Goal: Use online tool/utility: Utilize a website feature to perform a specific function

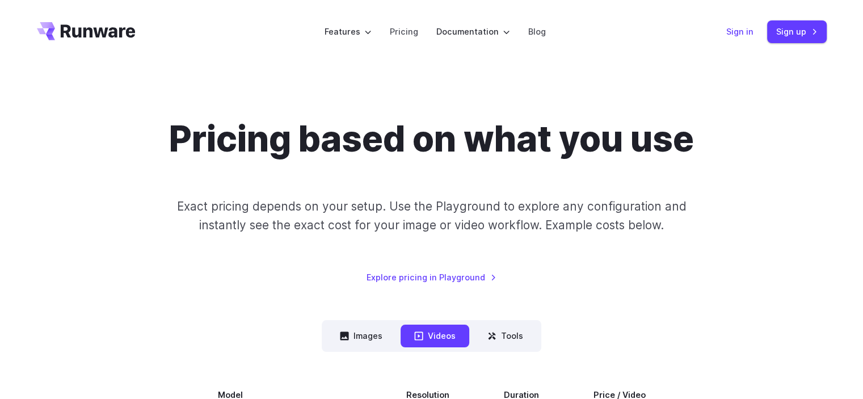
click at [737, 33] on link "Sign in" at bounding box center [739, 31] width 27 height 13
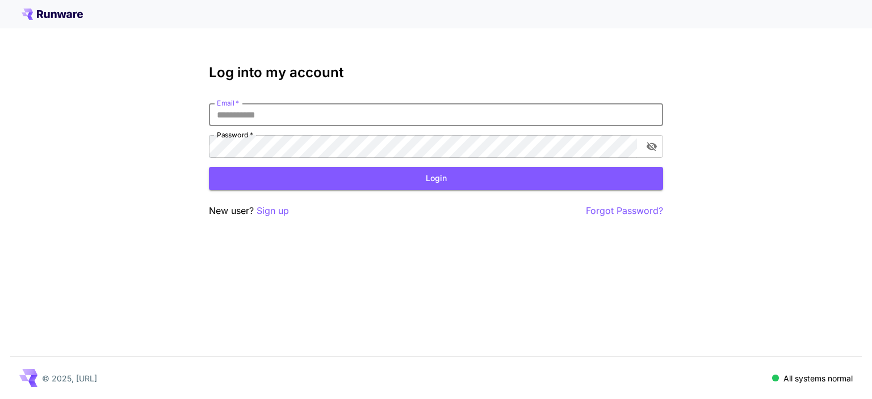
click at [249, 111] on input "Email   *" at bounding box center [436, 114] width 454 height 23
type input "**********"
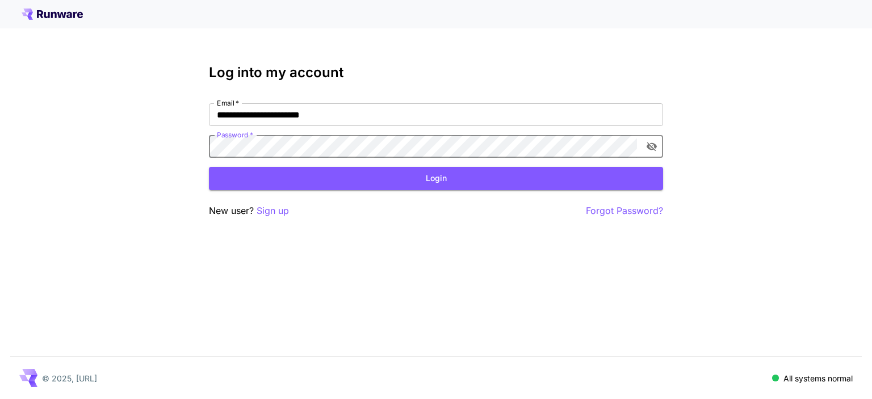
click button "Login" at bounding box center [436, 178] width 454 height 23
click at [650, 145] on icon "toggle password visibility" at bounding box center [651, 146] width 11 height 11
click button "Login" at bounding box center [436, 178] width 454 height 23
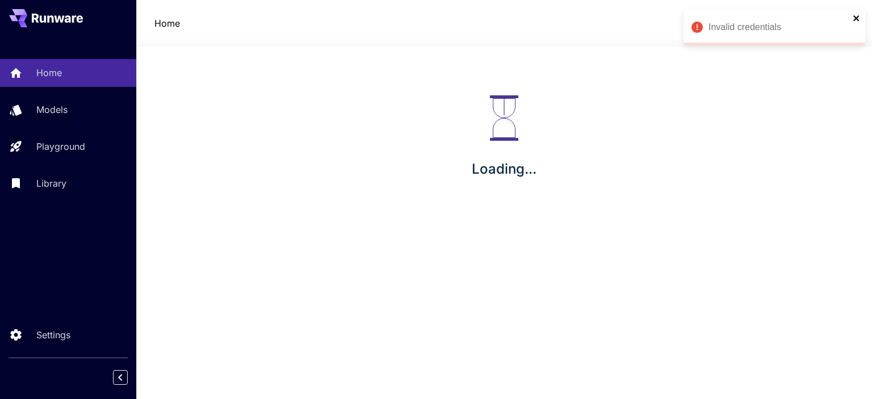
click at [858, 18] on div "Invalid credentials Home Models Playground Library Settings Home SC Loading..." at bounding box center [436, 199] width 872 height 399
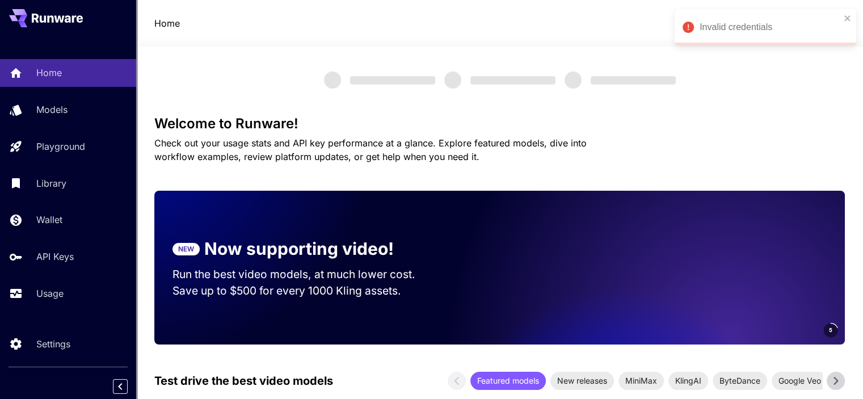
click at [841, 18] on div "Invalid credentials" at bounding box center [761, 27] width 165 height 20
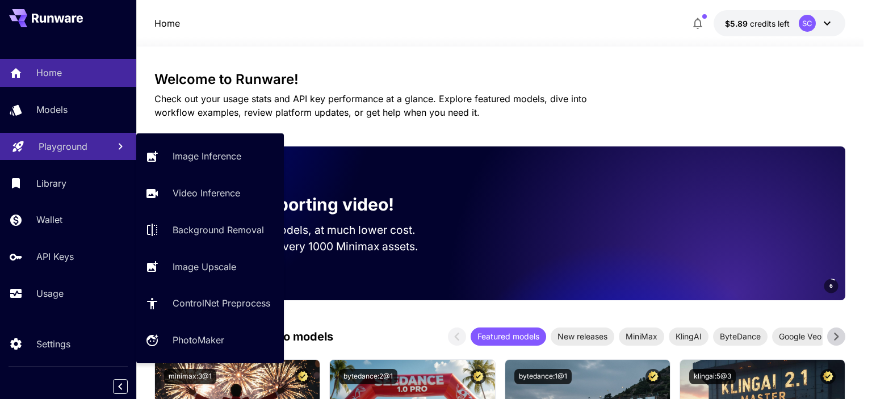
click at [58, 155] on link "Playground" at bounding box center [68, 147] width 136 height 28
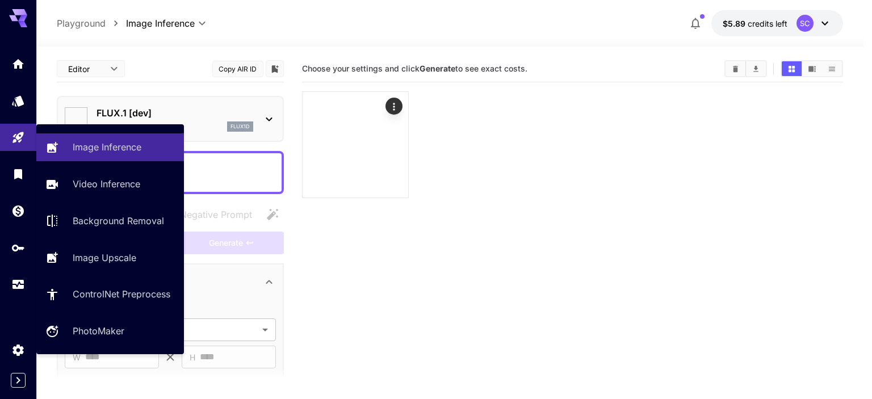
type input "**********"
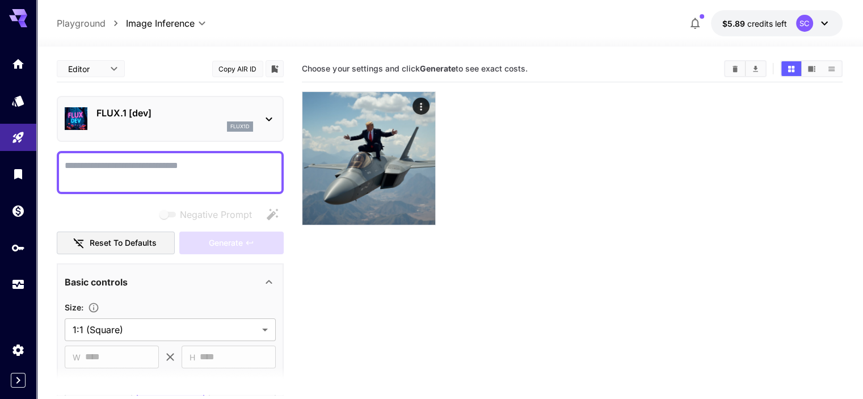
click at [208, 127] on div "flux1d" at bounding box center [174, 126] width 157 height 10
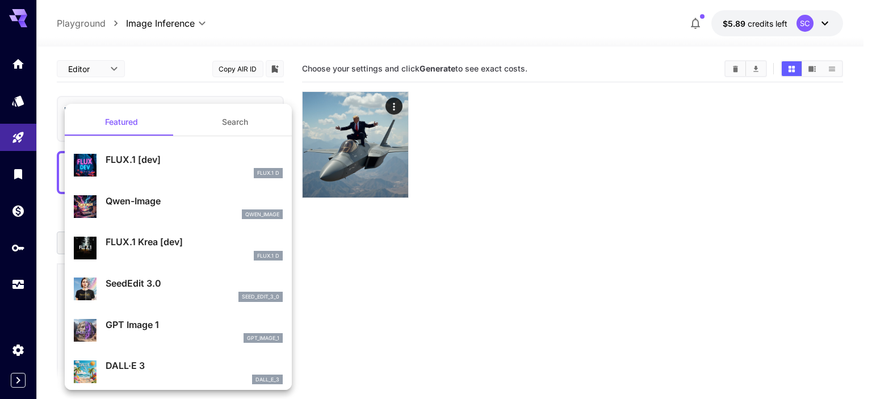
click at [436, 270] on div at bounding box center [436, 199] width 872 height 399
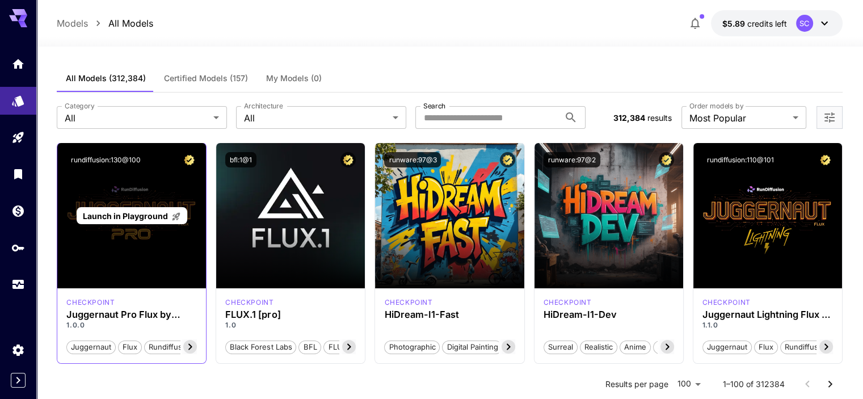
click at [148, 216] on span "Launch in Playground" at bounding box center [125, 216] width 85 height 10
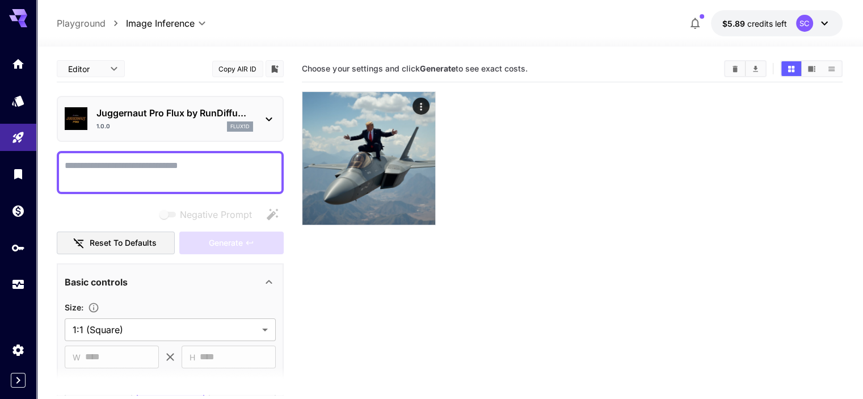
click at [120, 208] on div "Negative Prompt" at bounding box center [170, 214] width 227 height 23
click at [137, 165] on textarea "Negative Prompt" at bounding box center [170, 172] width 211 height 27
type textarea "**"
click at [121, 206] on div "Negative Prompt" at bounding box center [170, 214] width 227 height 23
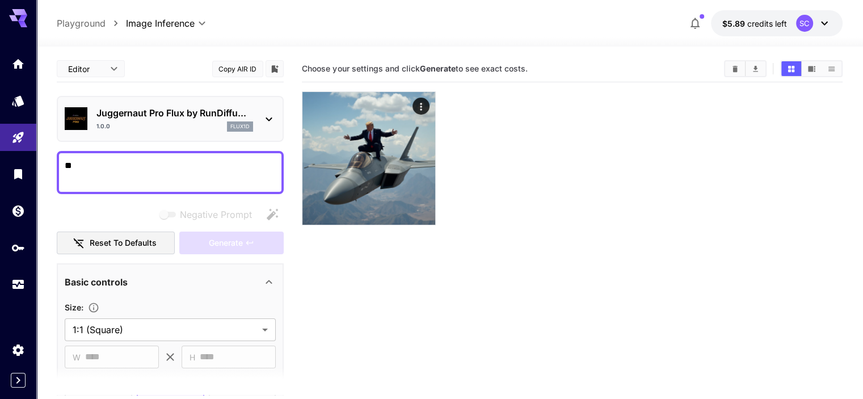
click at [165, 115] on p "Juggernaut Pro Flux by RunDiffu..." at bounding box center [174, 113] width 157 height 14
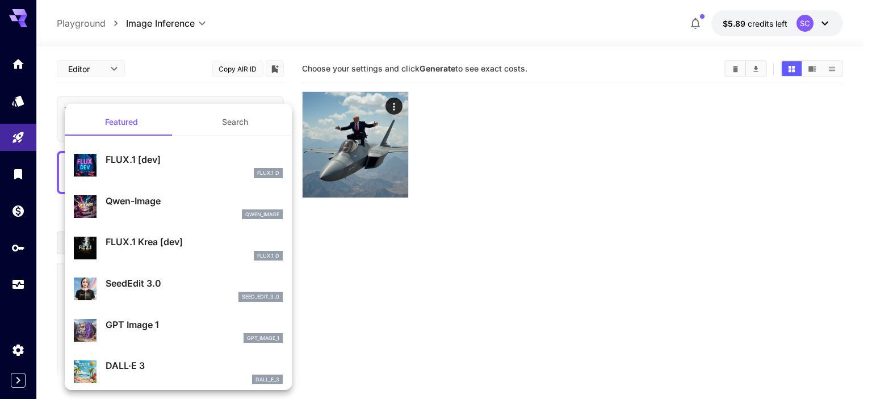
click at [146, 168] on div "FLUX.1 D" at bounding box center [194, 173] width 177 height 10
type input "**"
type input "***"
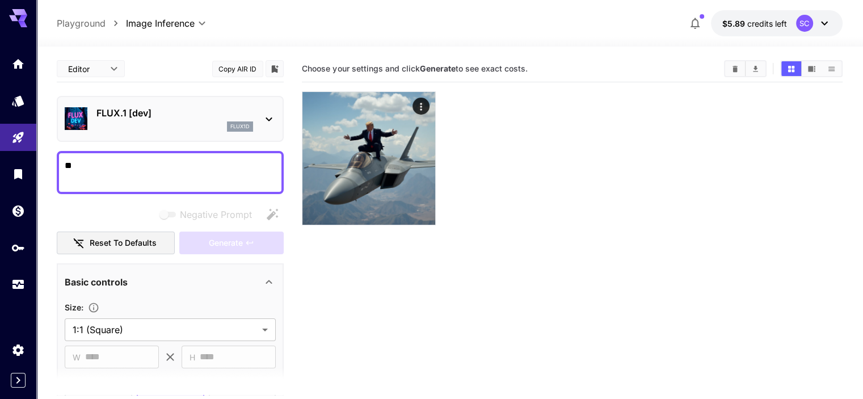
click at [186, 161] on textarea "**" at bounding box center [170, 172] width 211 height 27
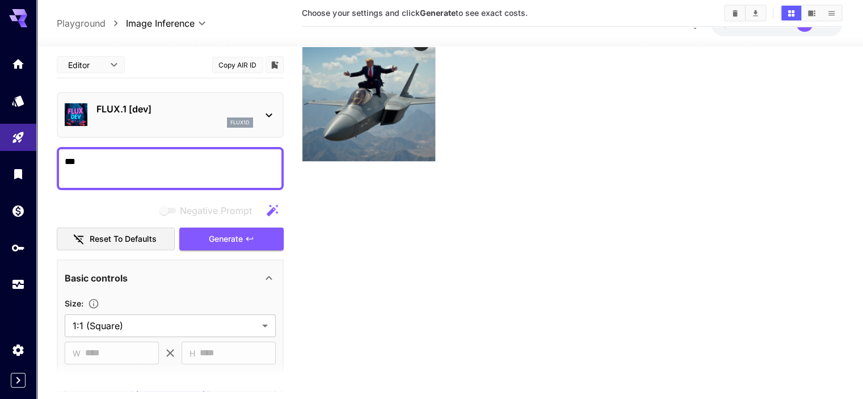
scroll to position [90, 0]
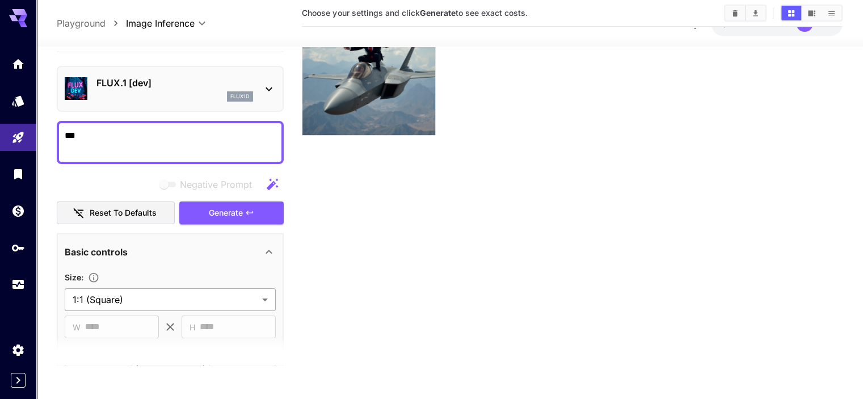
type textarea "***"
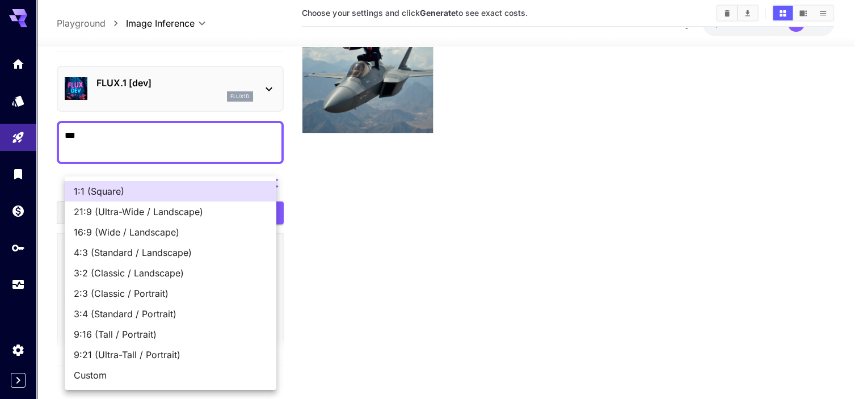
click at [263, 290] on body "**********" at bounding box center [431, 154] width 863 height 489
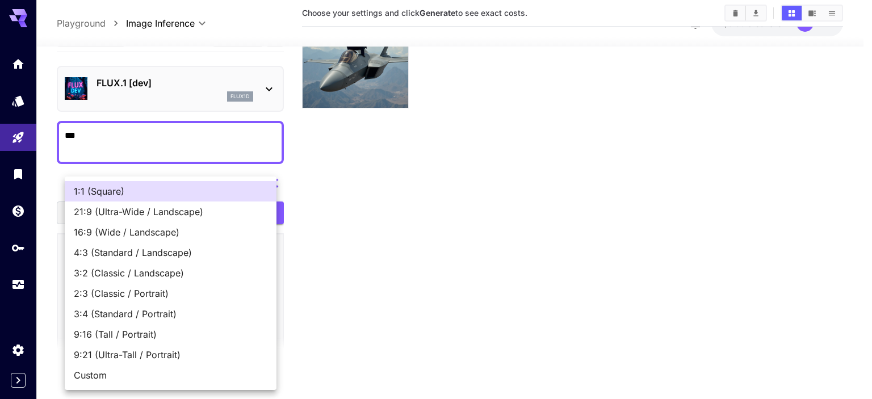
click at [310, 276] on div at bounding box center [436, 199] width 872 height 399
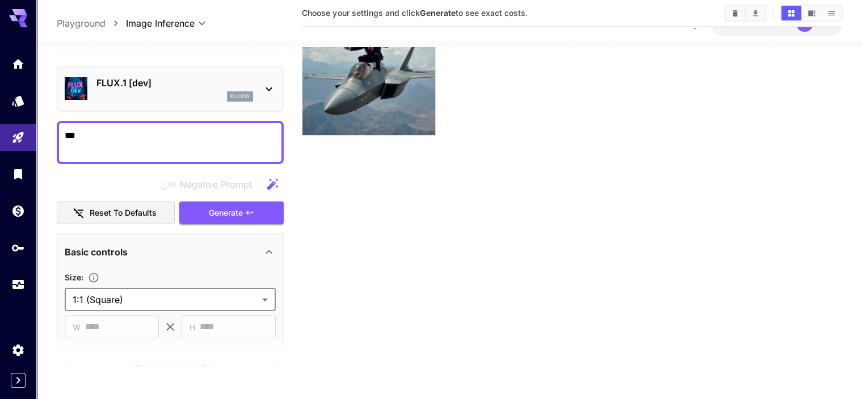
click at [255, 263] on div "Basic controls" at bounding box center [170, 251] width 211 height 27
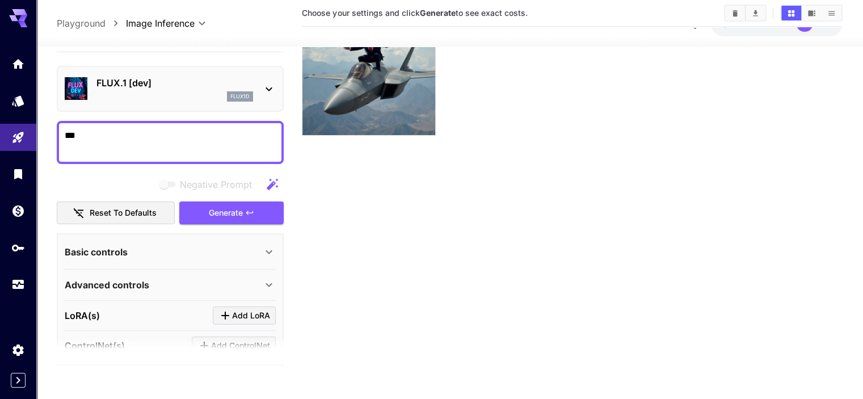
scroll to position [23, 0]
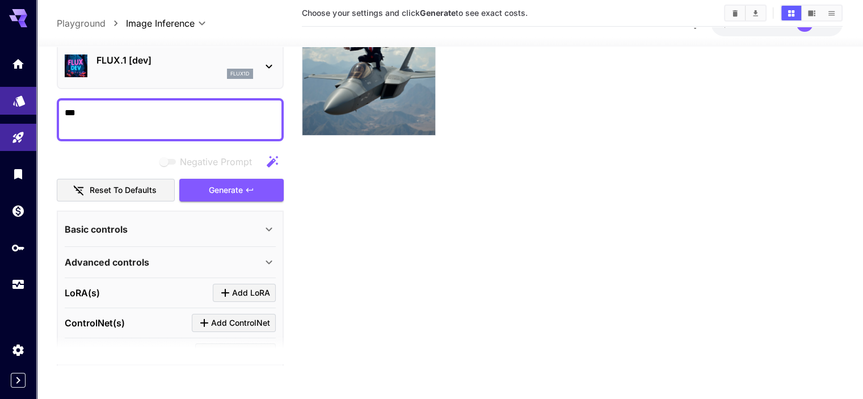
click at [30, 110] on link at bounding box center [18, 101] width 36 height 28
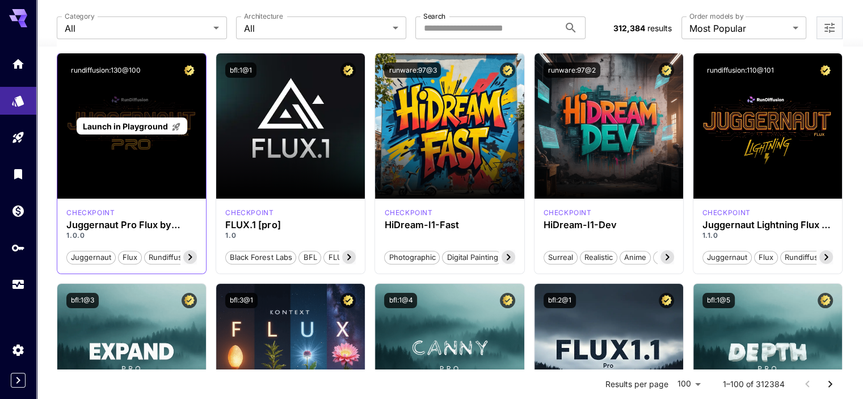
click at [134, 131] on p "Launch in Playground" at bounding box center [132, 126] width 98 height 12
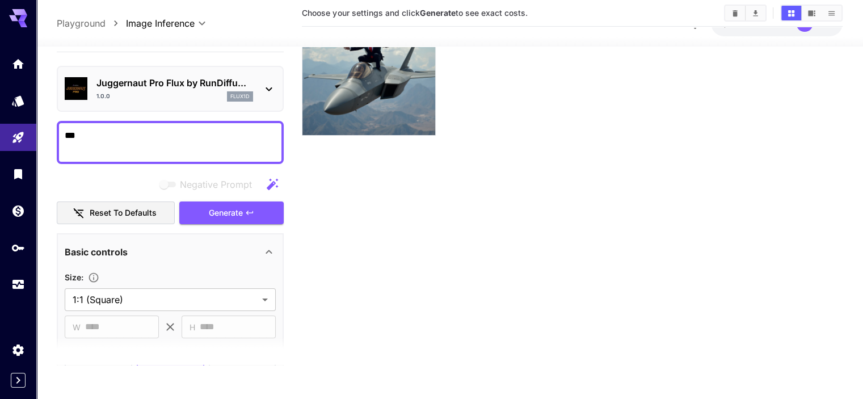
click at [152, 179] on div "Negative Prompt" at bounding box center [170, 184] width 227 height 23
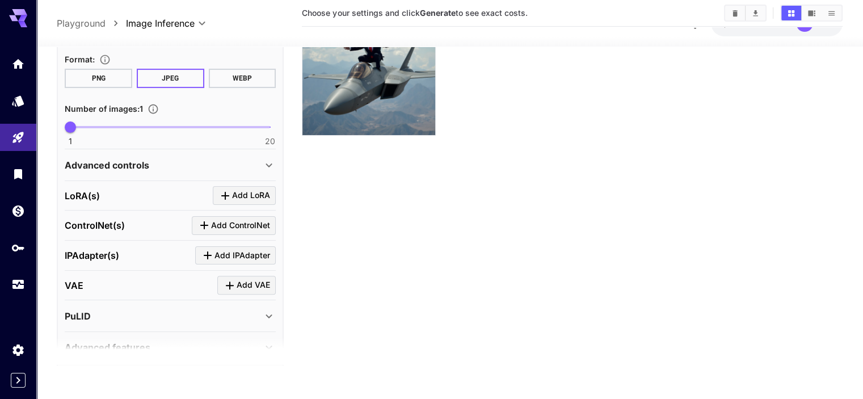
scroll to position [318, 0]
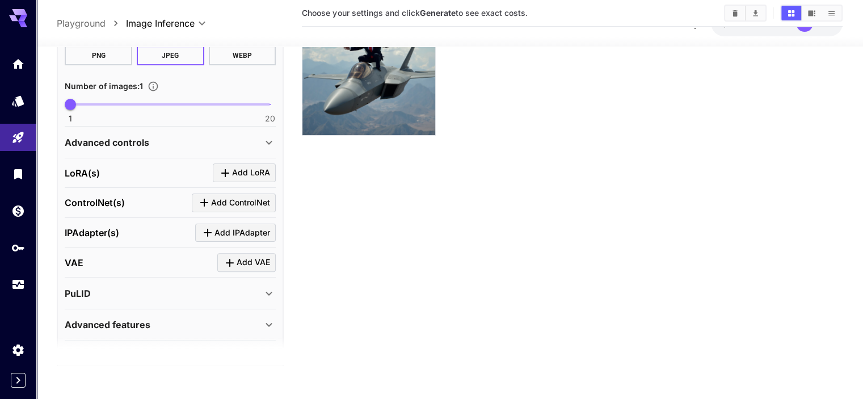
click at [162, 141] on div "Advanced controls" at bounding box center [163, 143] width 197 height 14
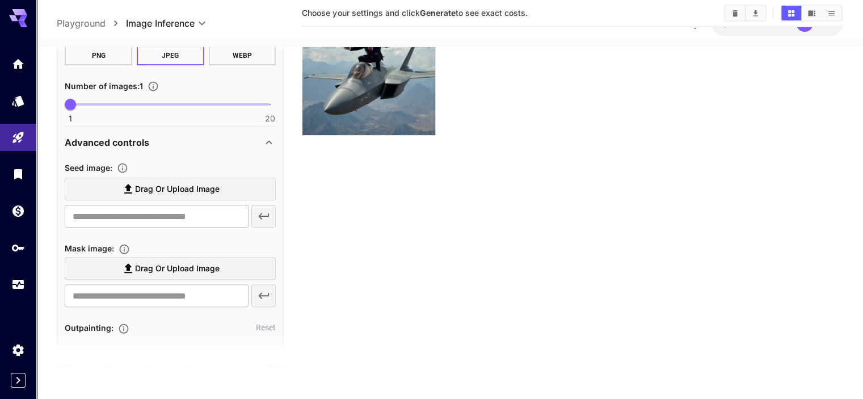
click at [162, 141] on div "Advanced controls" at bounding box center [163, 143] width 197 height 14
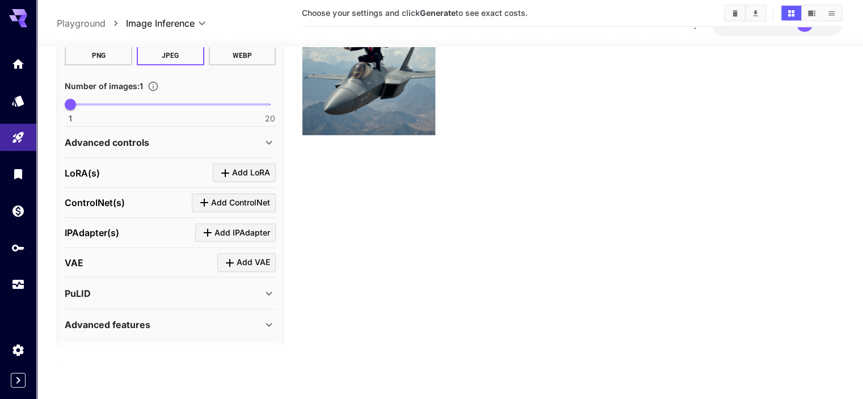
click at [162, 141] on div "Advanced controls" at bounding box center [163, 143] width 197 height 14
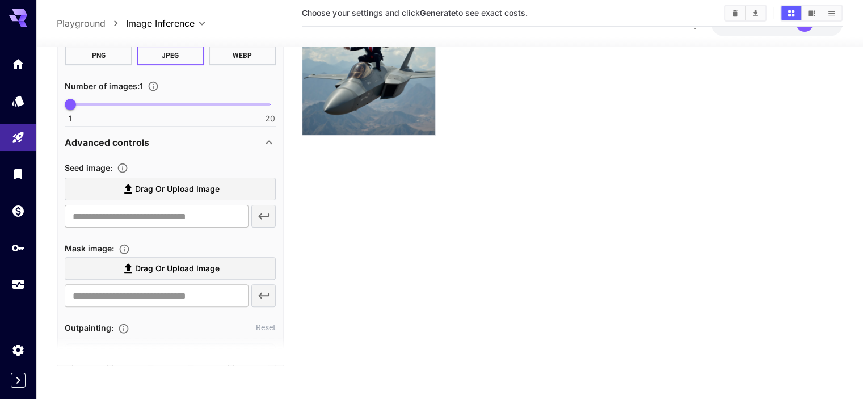
click at [157, 188] on span "Drag or upload image" at bounding box center [177, 189] width 85 height 14
click at [0, 0] on input "Drag or upload image" at bounding box center [0, 0] width 0 height 0
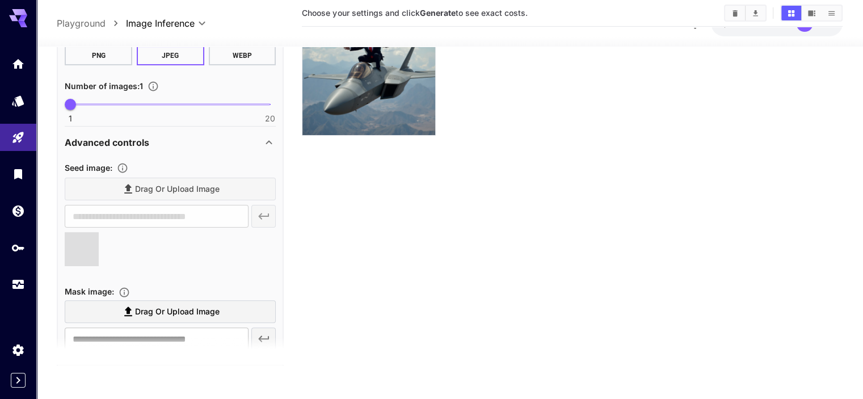
type input "**********"
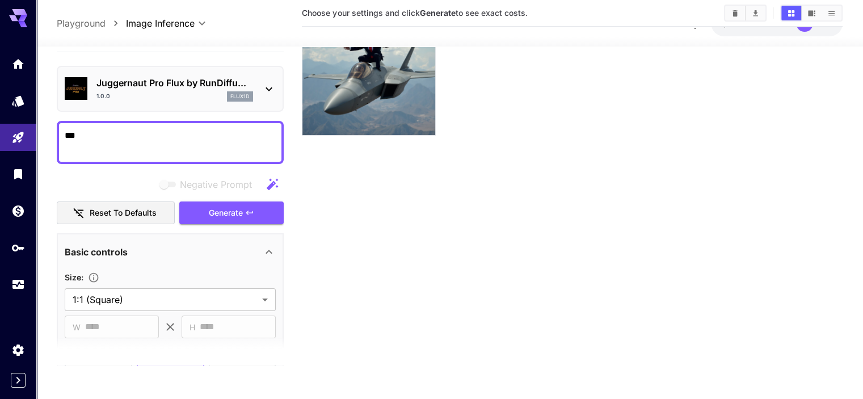
scroll to position [0, 0]
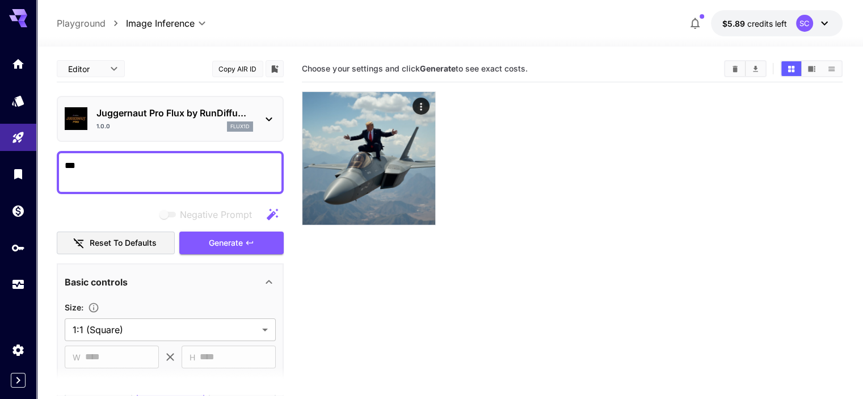
drag, startPoint x: 46, startPoint y: 167, endPoint x: 37, endPoint y: 167, distance: 8.5
click at [37, 167] on section "**********" at bounding box center [449, 268] width 827 height 442
type textarea "**********"
click at [211, 238] on span "Generate" at bounding box center [226, 243] width 34 height 14
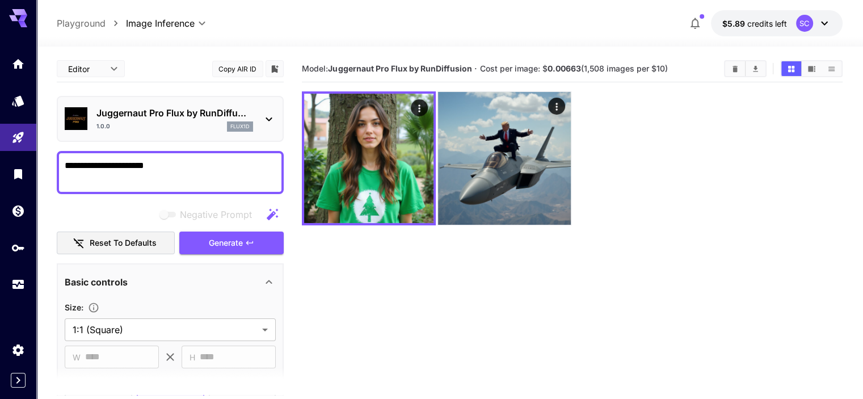
click at [403, 279] on section "Model: Juggernaut Pro Flux by RunDiffusion · Cost per image: $ 0.00663 (1,508 i…" at bounding box center [572, 255] width 540 height 399
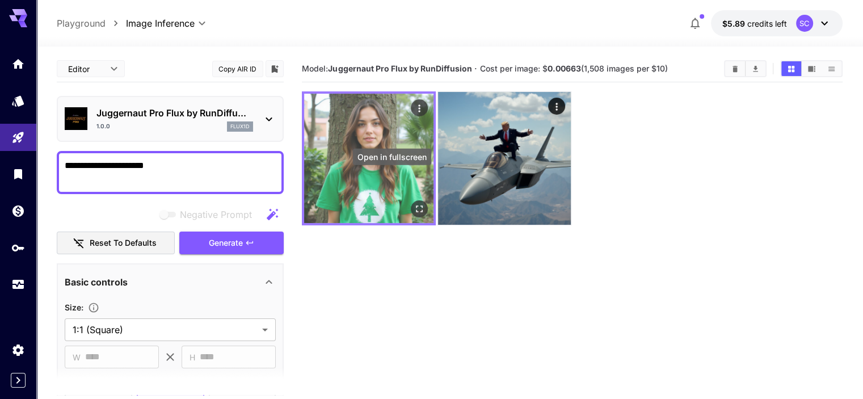
click at [416, 205] on icon "Open in fullscreen" at bounding box center [419, 208] width 7 height 7
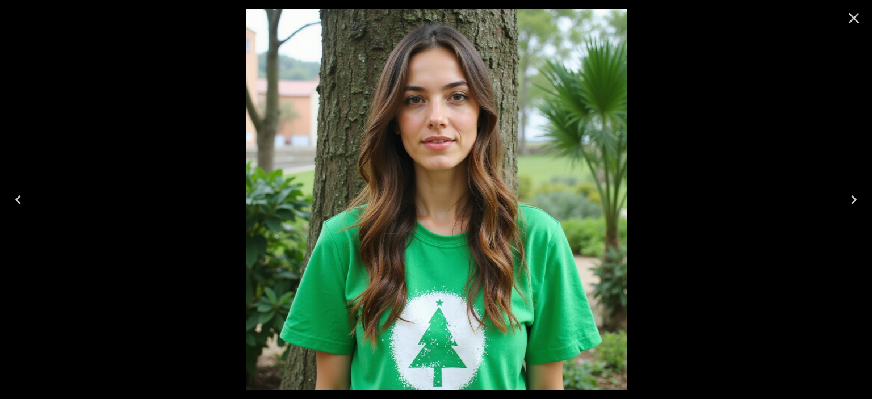
click at [853, 16] on icon "Close" at bounding box center [853, 18] width 11 height 11
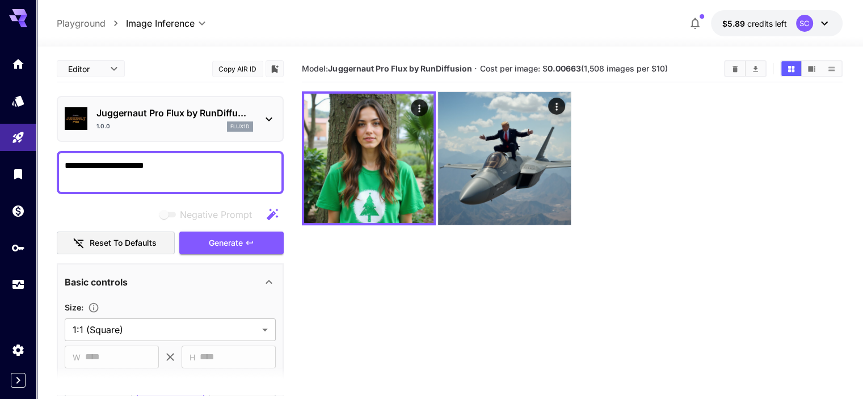
click at [306, 231] on section "Model: Juggernaut Pro Flux by RunDiffusion · Cost per image: $ 0.00663 (1,508 i…" at bounding box center [572, 255] width 540 height 399
click at [423, 271] on section "Model: Juggernaut Pro Flux by RunDiffusion · Cost per image: $ 0.00663 (1,508 i…" at bounding box center [572, 255] width 540 height 399
drag, startPoint x: 207, startPoint y: 168, endPoint x: 35, endPoint y: 169, distance: 171.4
click at [35, 169] on div "**********" at bounding box center [431, 244] width 863 height 489
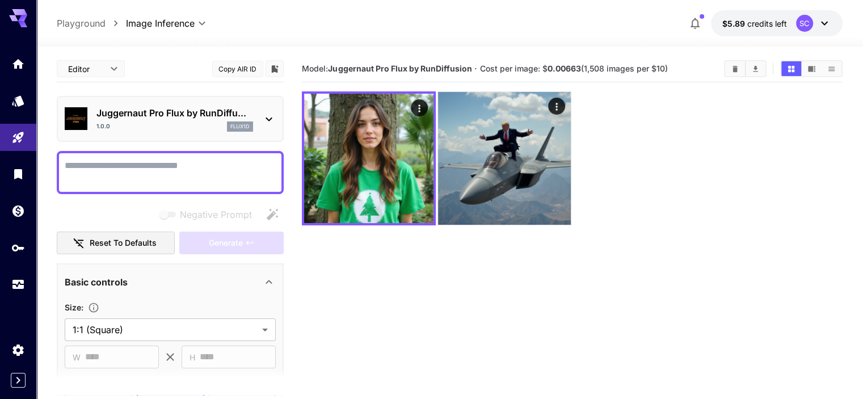
click at [390, 272] on section "Model: Juggernaut Pro Flux by RunDiffusion · Cost per image: $ 0.00663 (1,508 i…" at bounding box center [572, 255] width 540 height 399
click at [388, 254] on section "Model: Juggernaut Pro Flux by RunDiffusion · Cost per image: $ 0.00663 (1,508 i…" at bounding box center [572, 255] width 540 height 399
click at [477, 291] on section "Model: Juggernaut Pro Flux by RunDiffusion · Cost per image: $ 0.00663 (1,508 i…" at bounding box center [572, 255] width 540 height 399
click at [381, 264] on section "Model: Juggernaut Pro Flux by RunDiffusion · Cost per image: $ 0.00663 (1,508 i…" at bounding box center [572, 255] width 540 height 399
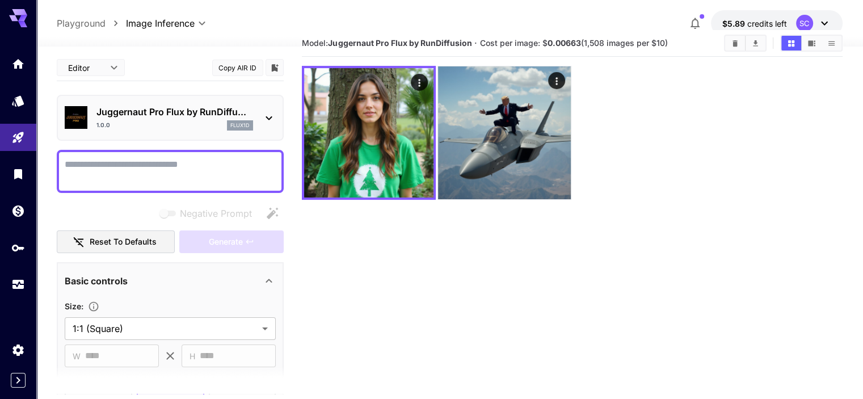
scroll to position [23, 0]
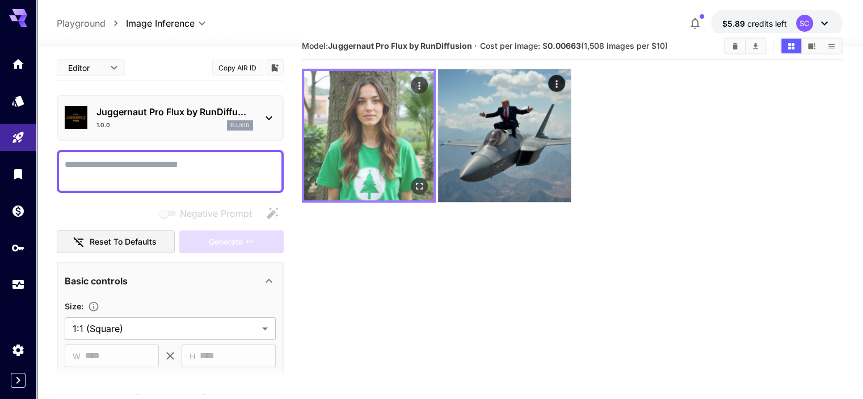
click at [414, 180] on icon "Open in fullscreen" at bounding box center [419, 185] width 11 height 11
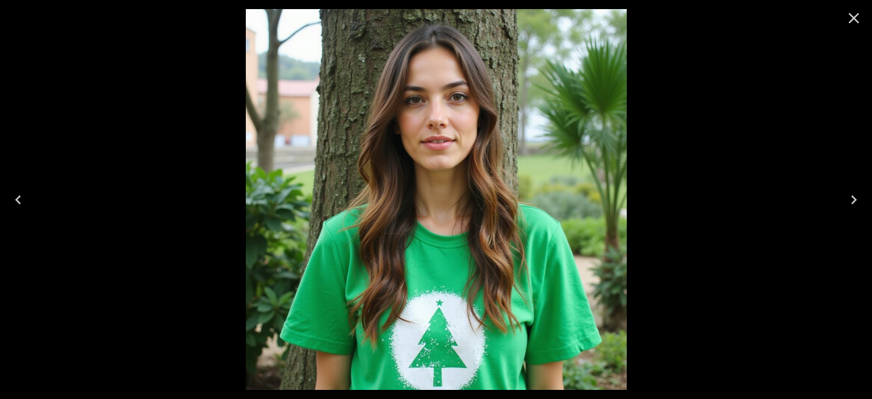
click at [844, 13] on icon "Close" at bounding box center [853, 18] width 18 height 18
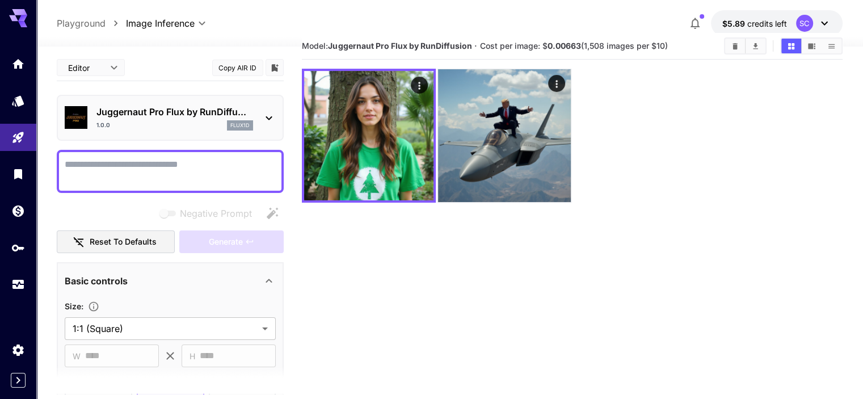
click at [352, 232] on section "Model: Juggernaut Pro Flux by RunDiffusion · Cost per image: $ 0.00663 (1,508 i…" at bounding box center [572, 232] width 540 height 399
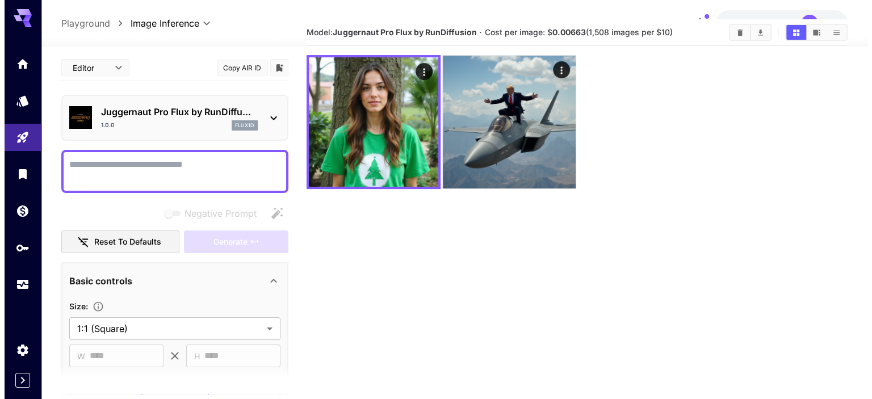
scroll to position [0, 0]
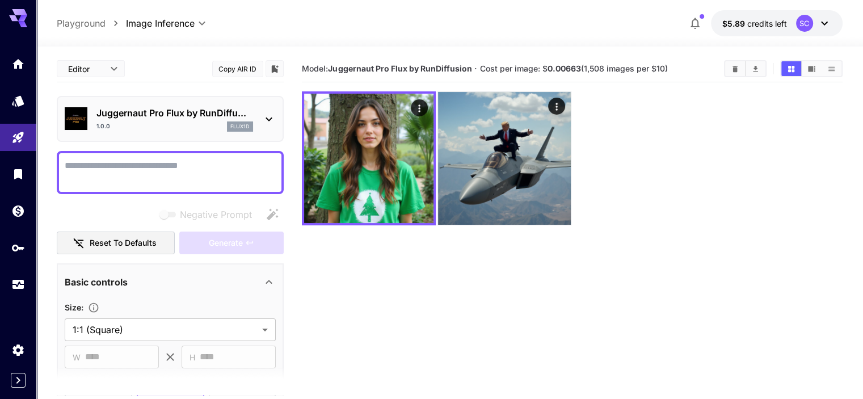
click at [466, 333] on section "Model: Juggernaut Pro Flux by RunDiffusion · Cost per image: $ 0.00663 (1,508 i…" at bounding box center [572, 255] width 540 height 399
click at [381, 241] on section "Model: Juggernaut Pro Flux by RunDiffusion · Cost per image: $ 0.00663 (1,508 i…" at bounding box center [572, 255] width 540 height 399
click at [267, 120] on icon at bounding box center [269, 119] width 14 height 14
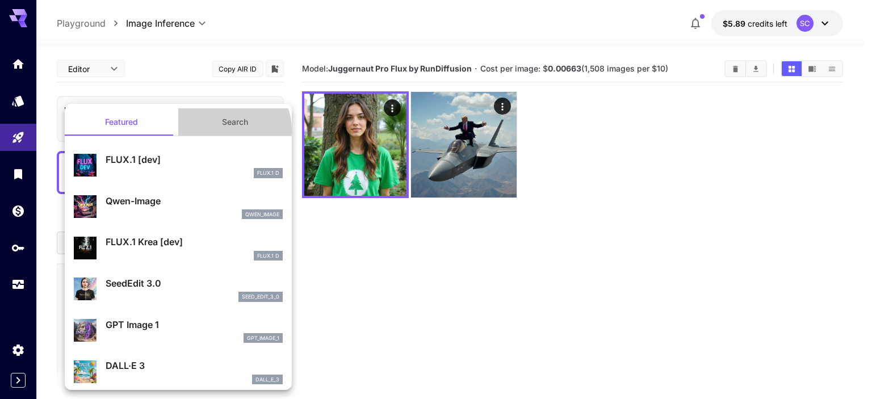
click at [225, 129] on button "Search" at bounding box center [234, 121] width 113 height 27
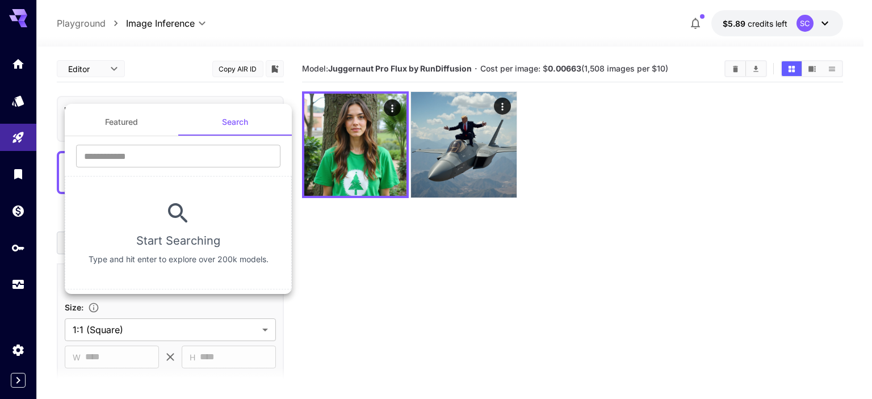
click at [159, 120] on button "Featured" at bounding box center [121, 121] width 113 height 27
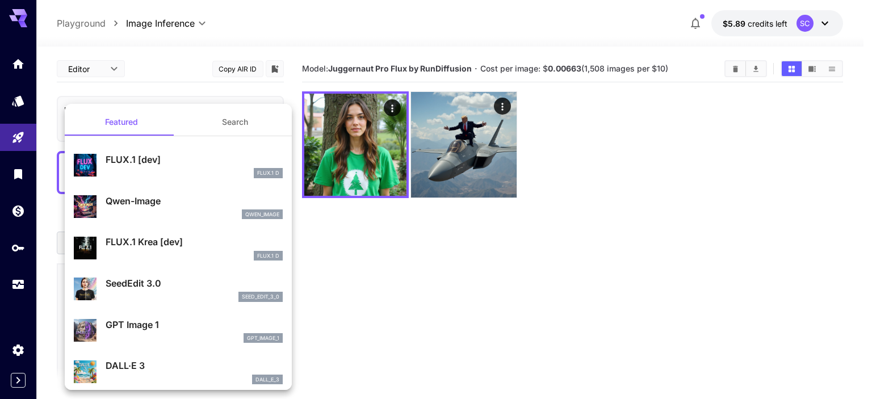
click at [225, 121] on button "Search" at bounding box center [234, 121] width 113 height 27
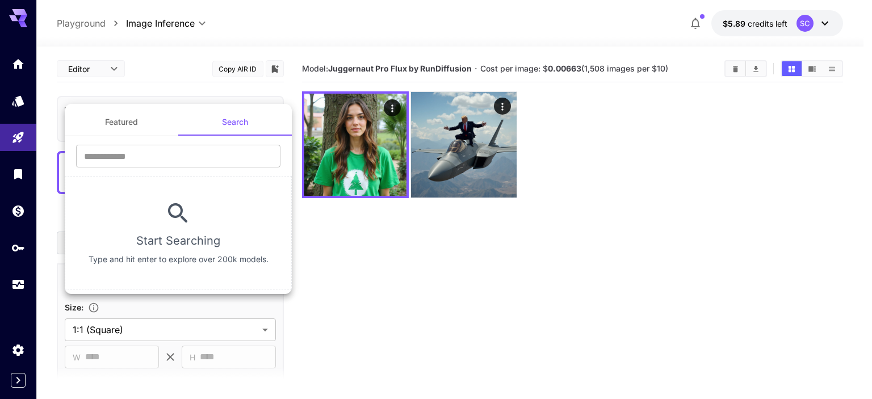
click at [123, 125] on button "Featured" at bounding box center [121, 121] width 113 height 27
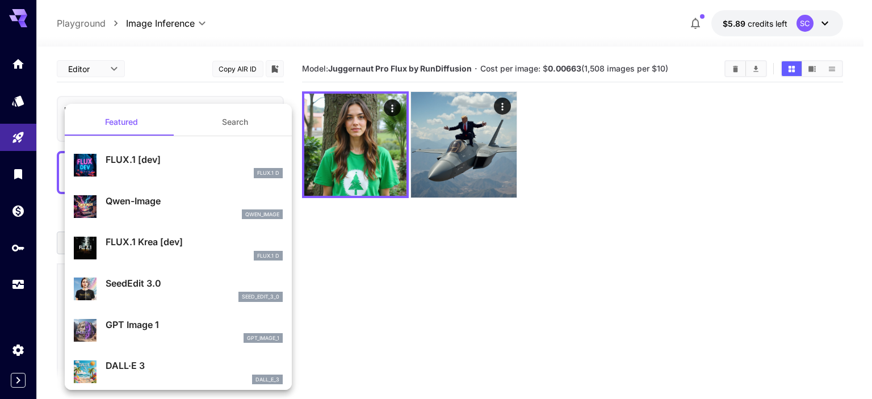
click at [329, 244] on div at bounding box center [436, 199] width 872 height 399
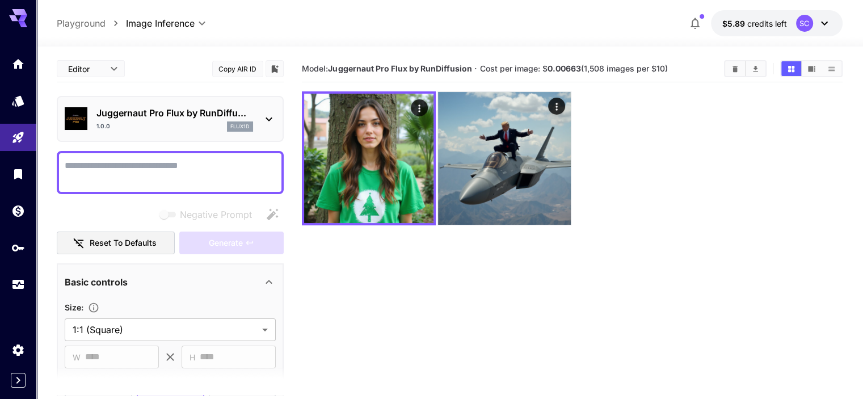
click at [214, 179] on textarea "Negative Prompt" at bounding box center [170, 172] width 211 height 27
click at [351, 249] on section "Model: Juggernaut Pro Flux by RunDiffusion · Cost per image: $ 0.00663 (1,508 i…" at bounding box center [572, 255] width 540 height 399
click at [207, 113] on p "Juggernaut Pro Flux by RunDiffu..." at bounding box center [174, 113] width 157 height 14
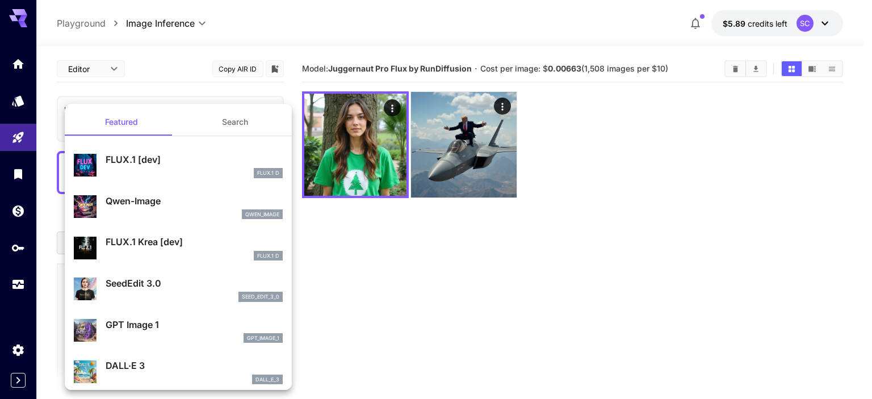
click at [385, 272] on div at bounding box center [436, 199] width 872 height 399
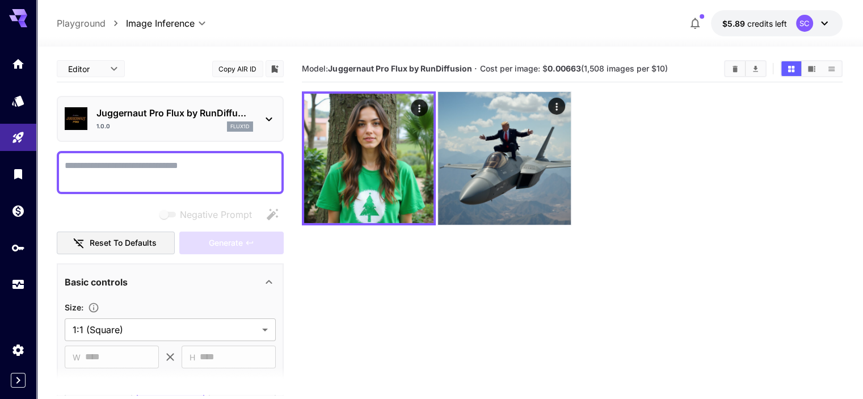
click at [163, 119] on p "Juggernaut Pro Flux by RunDiffu..." at bounding box center [174, 113] width 157 height 14
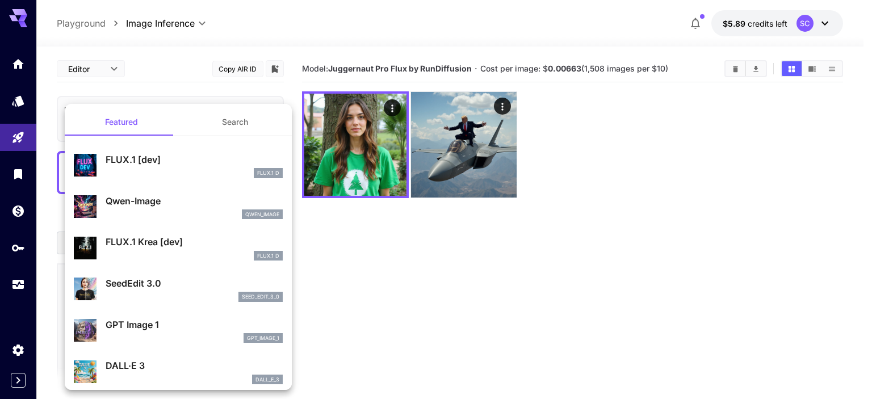
click at [17, 106] on div at bounding box center [436, 199] width 872 height 399
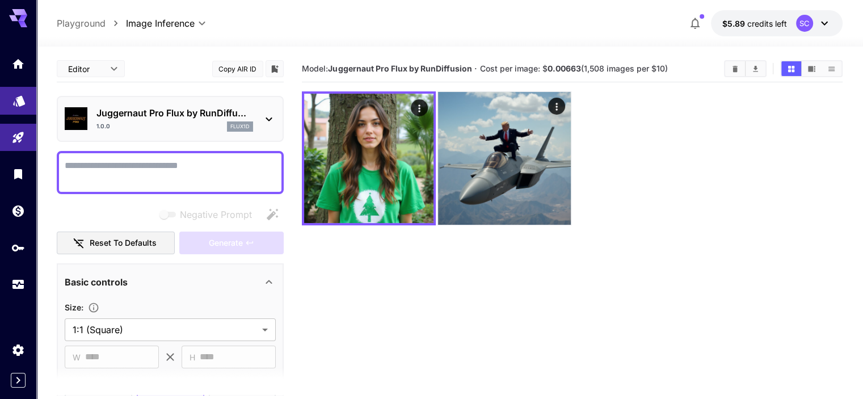
click at [17, 103] on icon "Models" at bounding box center [19, 97] width 14 height 14
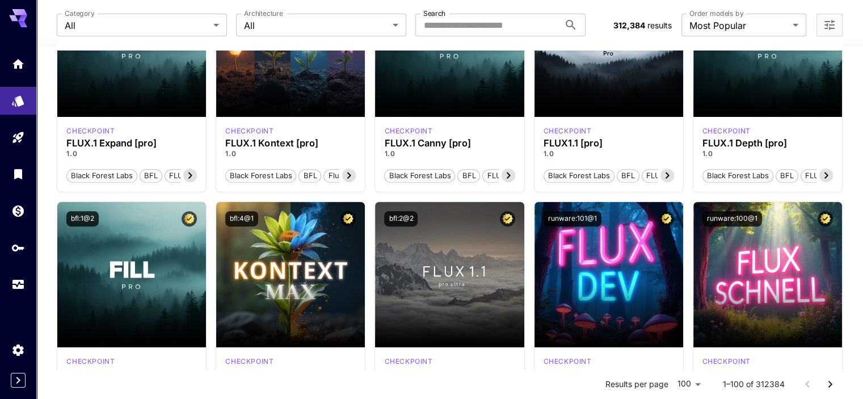
scroll to position [447, 0]
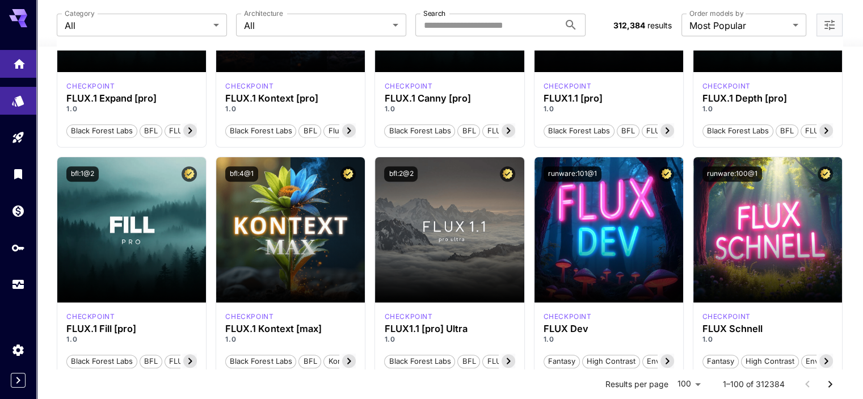
click at [16, 68] on icon "Home" at bounding box center [19, 61] width 14 height 14
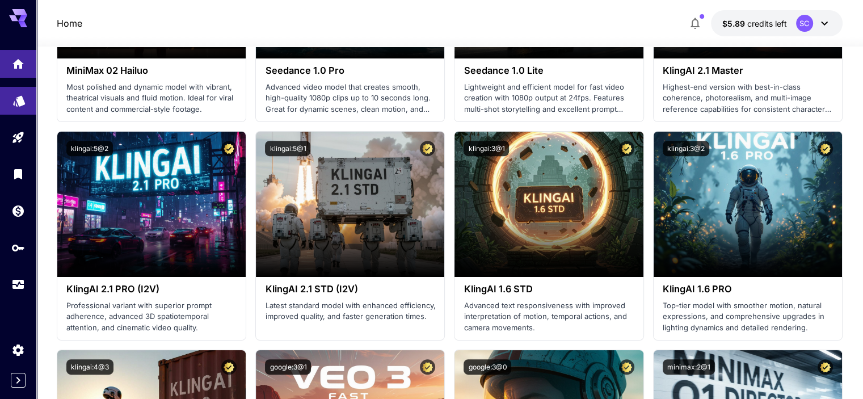
click at [16, 107] on link at bounding box center [18, 101] width 36 height 28
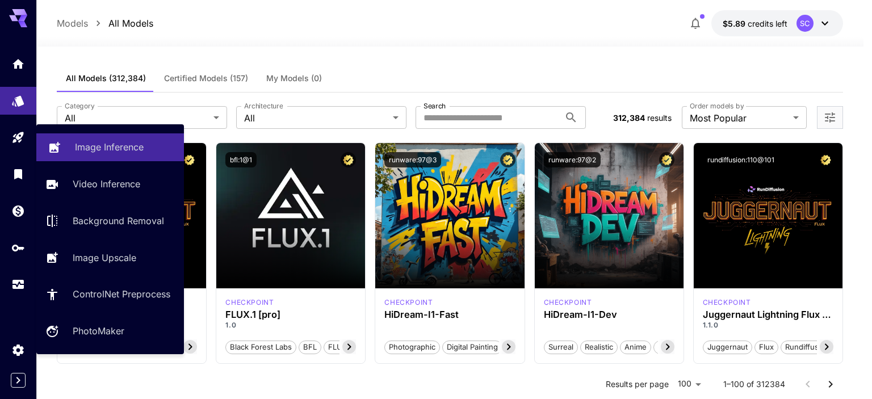
click at [77, 152] on p "Image Inference" at bounding box center [109, 147] width 69 height 14
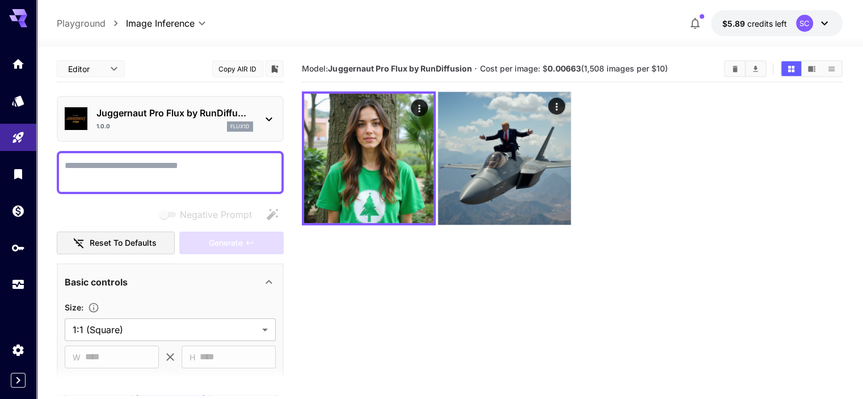
click at [143, 129] on div "1.0.0 flux1d" at bounding box center [174, 126] width 157 height 10
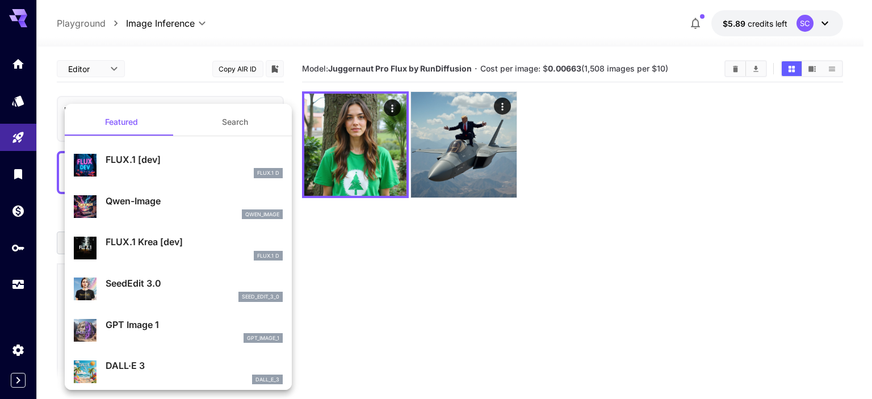
click at [251, 128] on button "Search" at bounding box center [234, 121] width 113 height 27
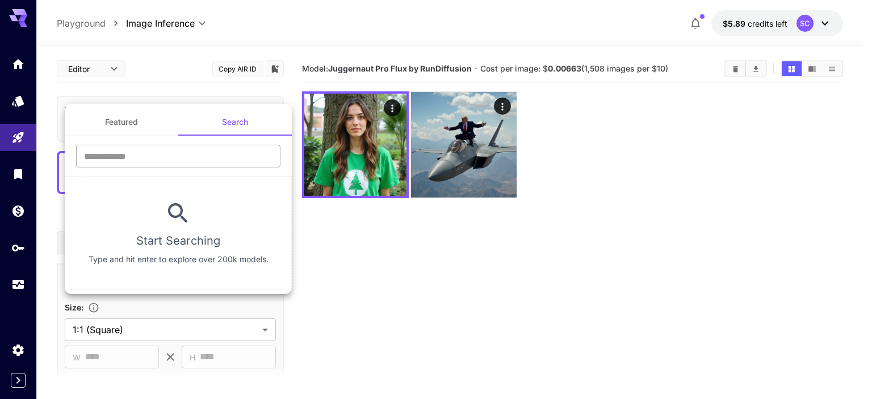
click at [163, 151] on input "text" at bounding box center [178, 156] width 204 height 23
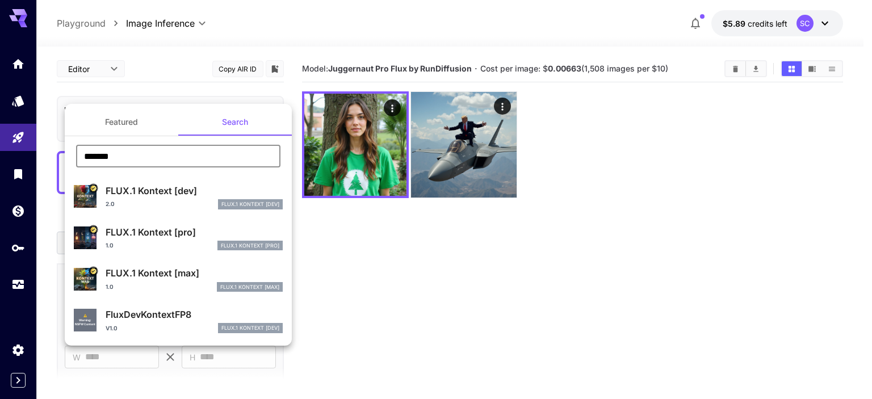
type input "*******"
click at [152, 238] on p "FLUX.1 Kontext [pro]" at bounding box center [194, 232] width 177 height 14
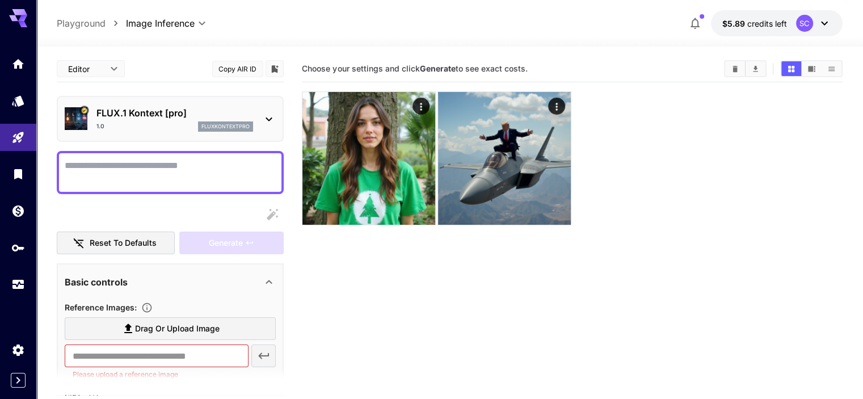
click at [143, 167] on textarea "Display cost in response" at bounding box center [170, 172] width 211 height 27
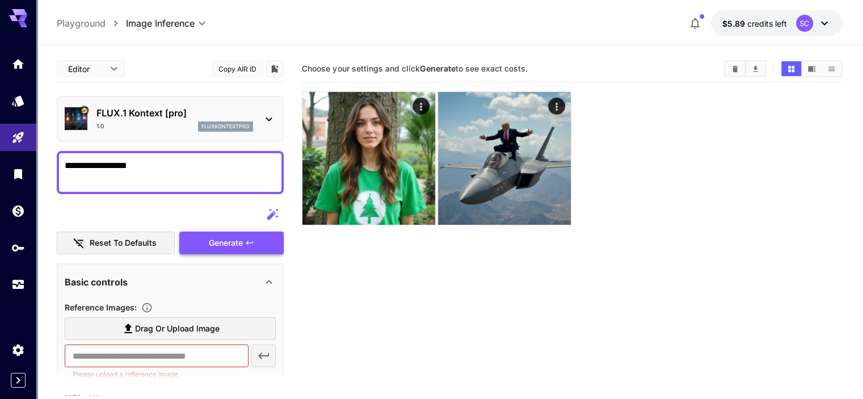
type textarea "**********"
click at [224, 233] on button "Generate" at bounding box center [231, 243] width 104 height 23
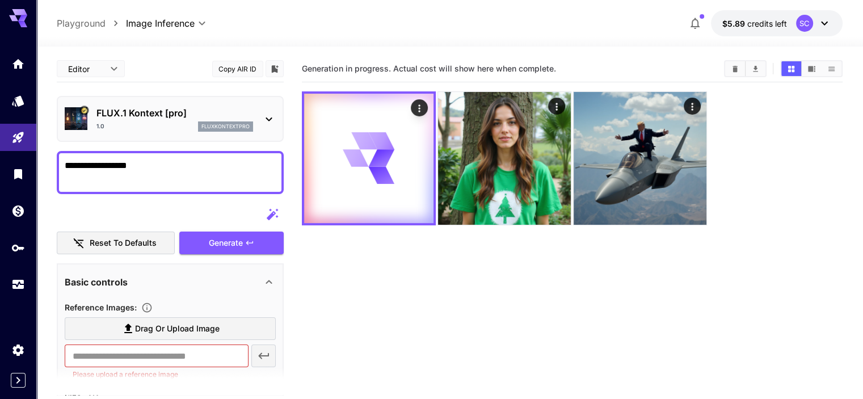
click at [220, 183] on textarea "**********" at bounding box center [170, 172] width 211 height 27
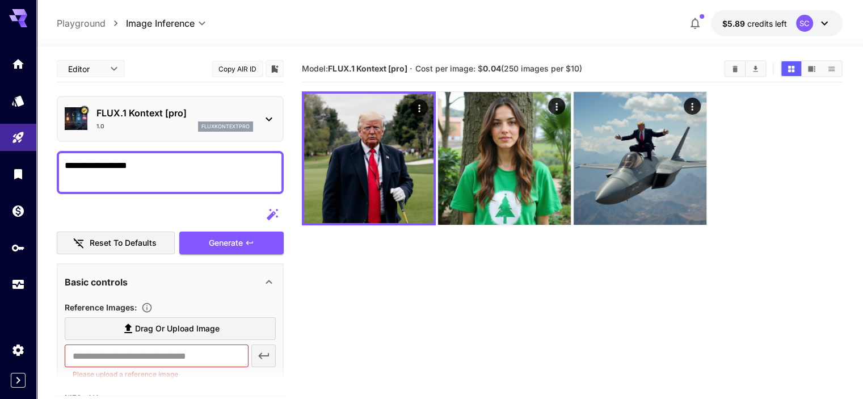
click at [233, 111] on p "FLUX.1 Kontext [pro]" at bounding box center [174, 113] width 157 height 14
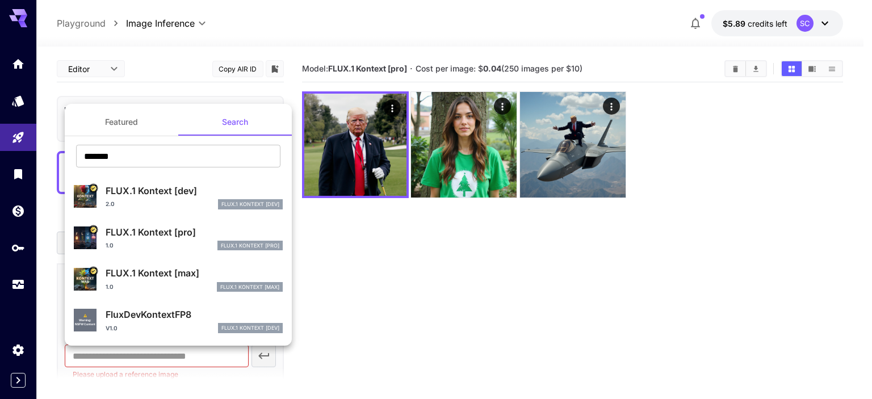
click at [205, 271] on p "FLUX.1 Kontext [max]" at bounding box center [194, 273] width 177 height 14
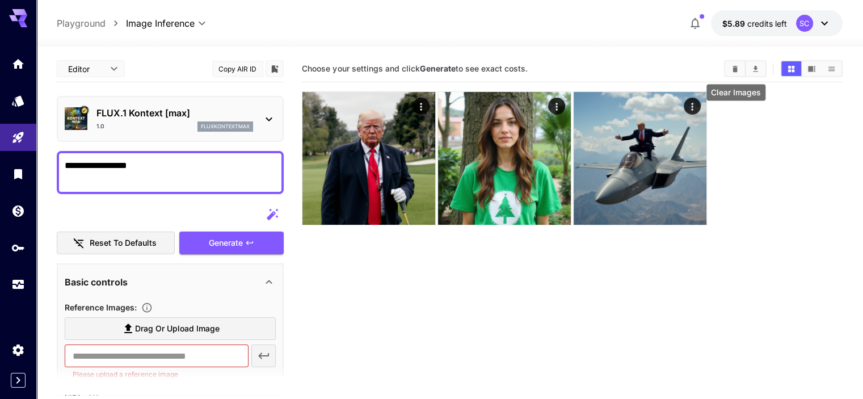
click at [731, 63] on button "Clear Images" at bounding box center [735, 68] width 20 height 15
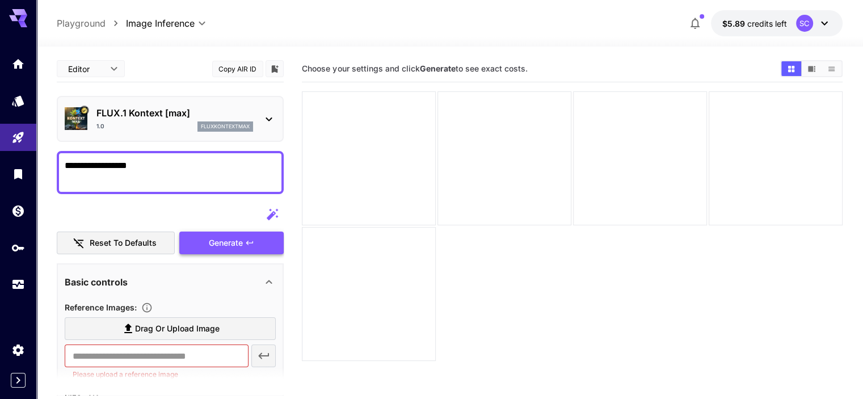
click at [200, 241] on button "Generate" at bounding box center [231, 243] width 104 height 23
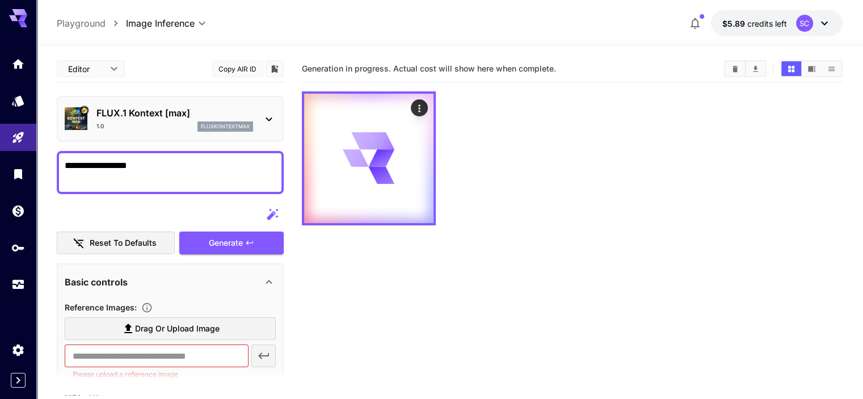
click at [393, 255] on section "Generation in progress. Actual cost will show here when complete." at bounding box center [572, 255] width 540 height 399
click at [146, 111] on p "FLUX.1 Kontext [max]" at bounding box center [174, 113] width 157 height 14
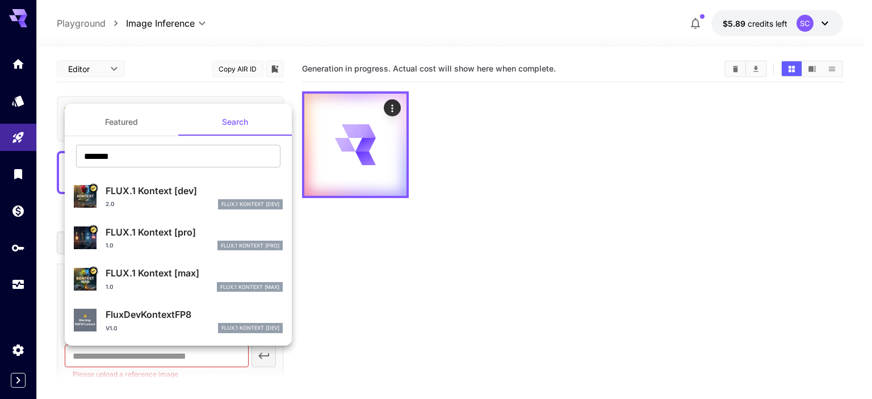
click at [464, 309] on div at bounding box center [436, 199] width 872 height 399
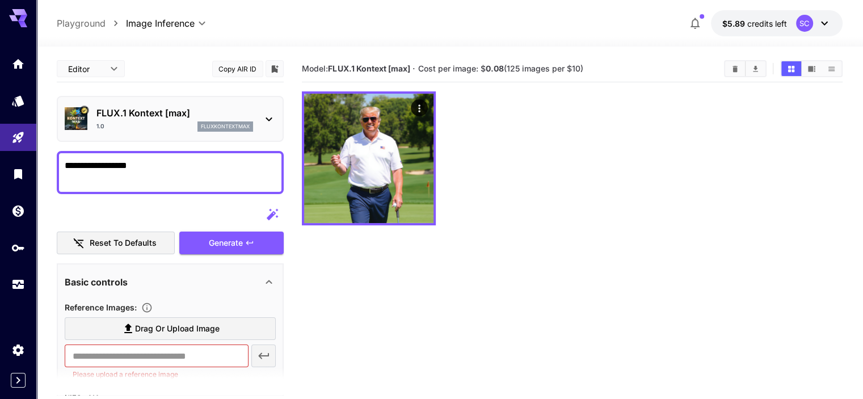
click at [216, 123] on p "fluxkontextmax" at bounding box center [225, 127] width 49 height 8
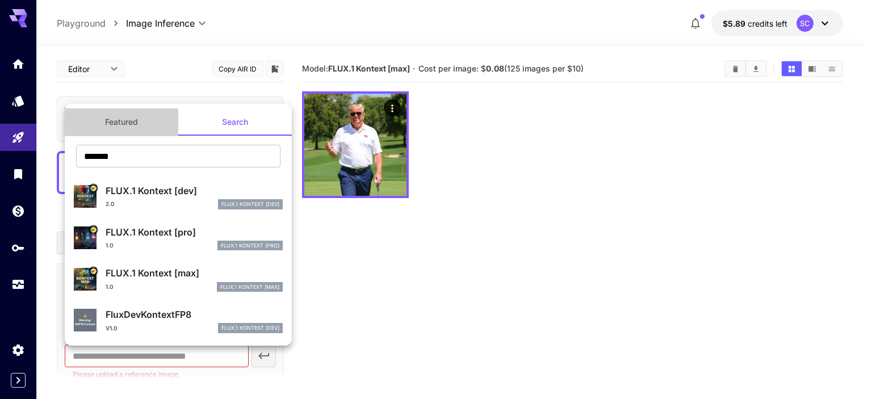
click at [115, 123] on button "Featured" at bounding box center [121, 121] width 113 height 27
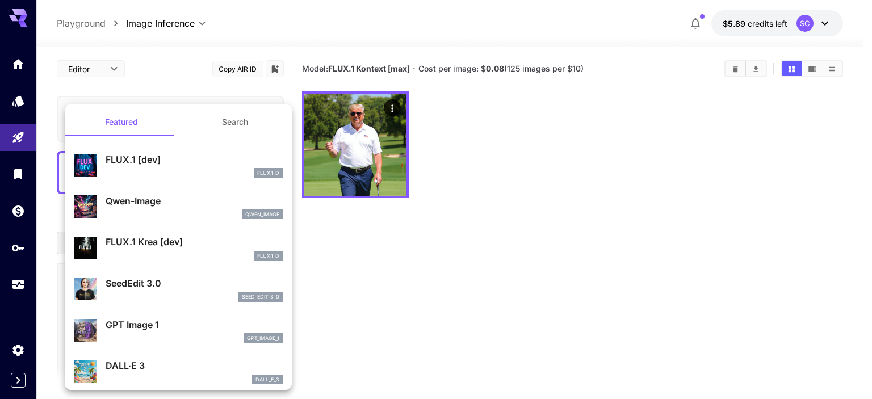
click at [228, 117] on button "Search" at bounding box center [234, 121] width 113 height 27
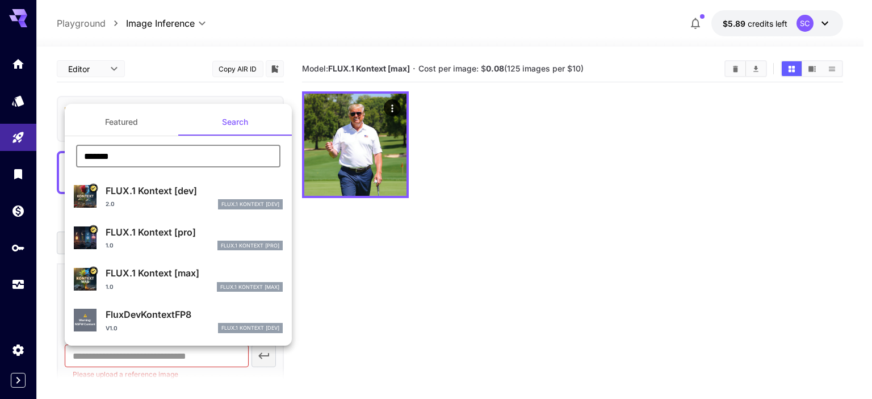
drag, startPoint x: 138, startPoint y: 161, endPoint x: 71, endPoint y: 166, distance: 67.7
click at [66, 166] on div "******* ​" at bounding box center [178, 160] width 227 height 31
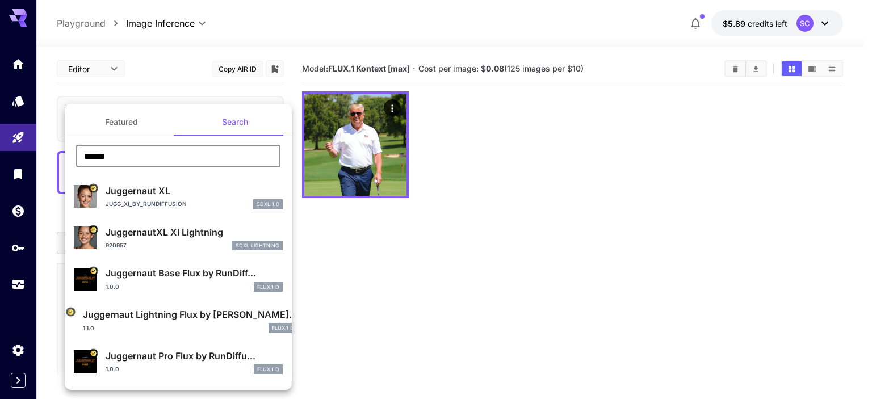
type input "******"
click at [160, 356] on p "Juggernaut Pro Flux by RunDiffu..." at bounding box center [194, 356] width 177 height 14
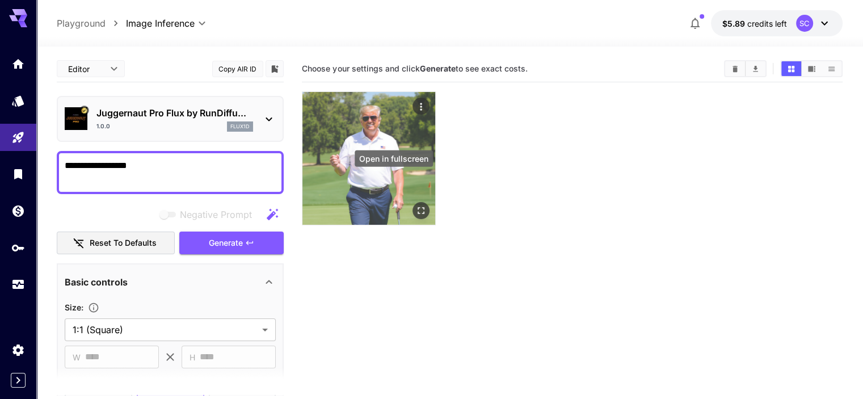
click at [418, 207] on icon "Open in fullscreen" at bounding box center [421, 210] width 7 height 7
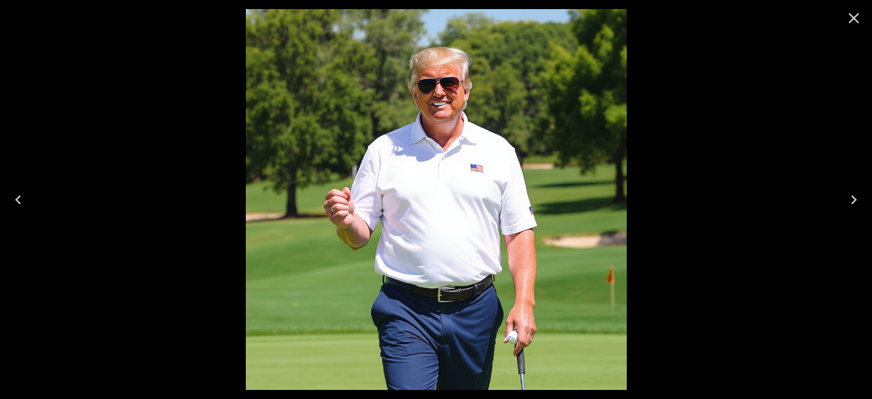
click at [854, 18] on icon "Close" at bounding box center [853, 18] width 11 height 11
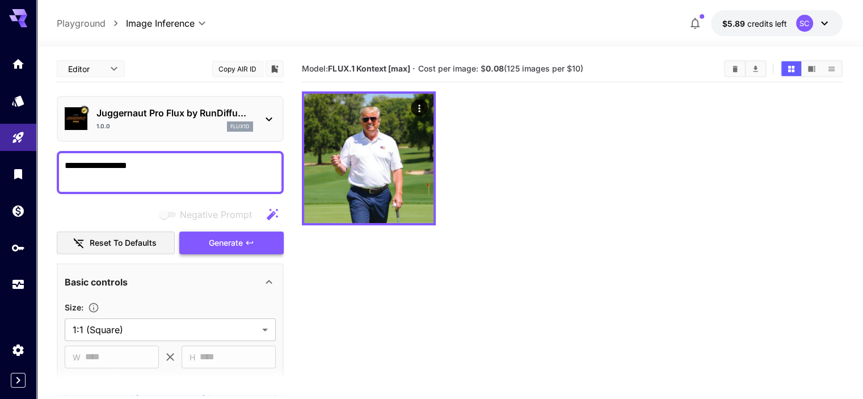
click at [237, 249] on span "Generate" at bounding box center [226, 243] width 34 height 14
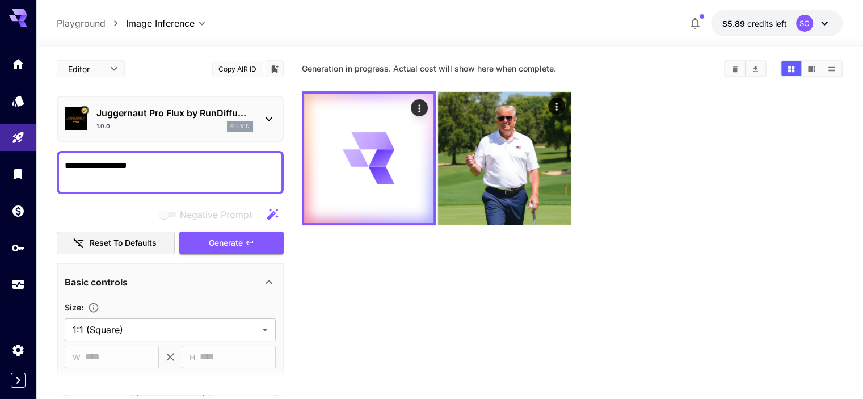
click at [393, 245] on section "Generation in progress. Actual cost will show here when complete." at bounding box center [572, 255] width 540 height 399
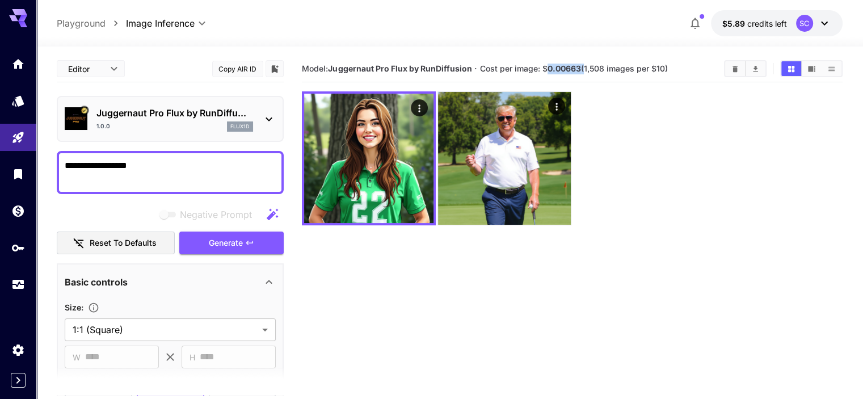
drag, startPoint x: 547, startPoint y: 65, endPoint x: 583, endPoint y: 66, distance: 36.4
click at [583, 66] on span "Cost per image: $ 0.00663 (1,508 images per $10)" at bounding box center [574, 69] width 188 height 10
copy span "0.00663"
click at [575, 144] on div at bounding box center [572, 158] width 540 height 134
drag, startPoint x: 548, startPoint y: 68, endPoint x: 581, endPoint y: 68, distance: 32.3
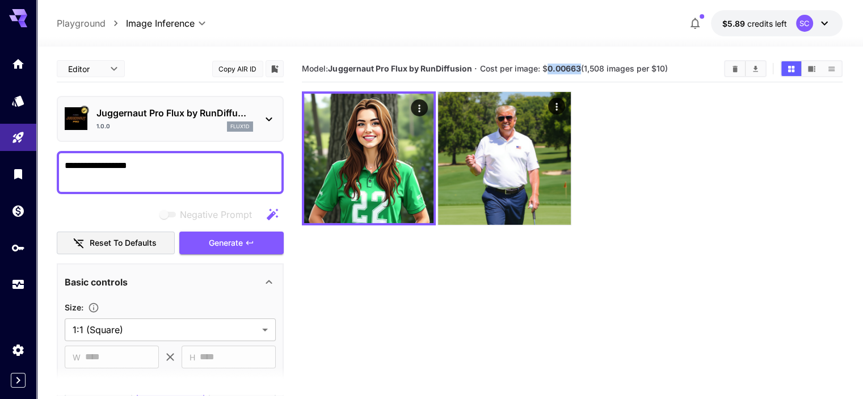
click at [581, 68] on b "0.00663" at bounding box center [564, 69] width 33 height 10
copy b "0.00663"
click at [580, 187] on div at bounding box center [572, 158] width 540 height 134
click at [452, 278] on section "Model: Juggernaut Pro Flux by RunDiffusion · Cost per image: $ 0.00663 (1,508 i…" at bounding box center [572, 255] width 540 height 399
drag, startPoint x: 186, startPoint y: 166, endPoint x: 66, endPoint y: 171, distance: 120.4
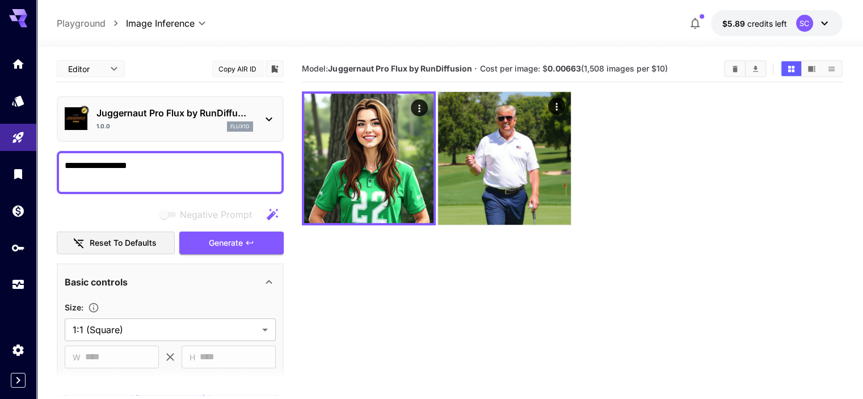
click at [66, 171] on textarea "**********" at bounding box center [170, 172] width 211 height 27
click at [413, 255] on section "Model: Juggernaut Pro Flux by RunDiffusion · Cost per image: $ 0.00663 (1,508 i…" at bounding box center [572, 255] width 540 height 399
click at [405, 237] on section "Model: Juggernaut Pro Flux by RunDiffusion · Cost per image: $ 0.00663 (1,508 i…" at bounding box center [572, 255] width 540 height 399
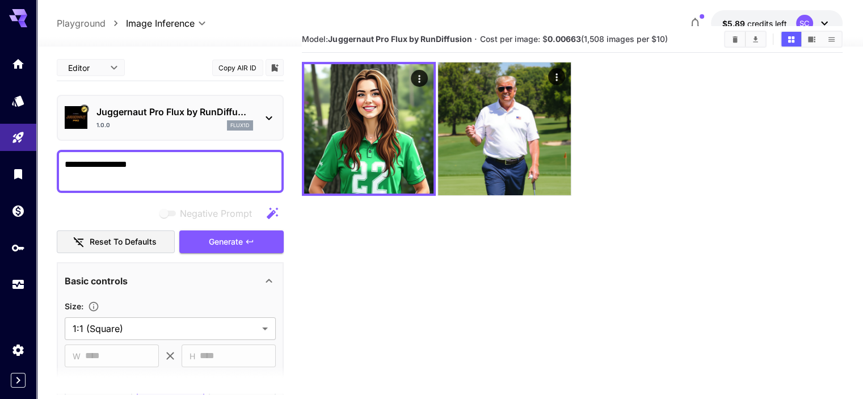
scroll to position [44, 0]
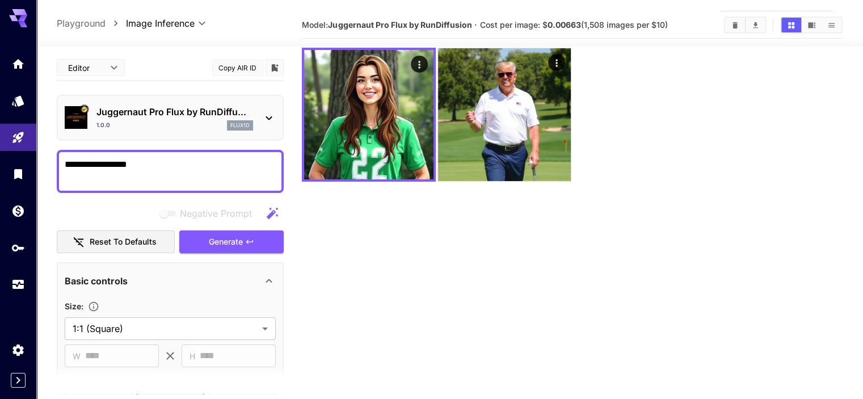
click at [129, 206] on div "Negative Prompt" at bounding box center [170, 213] width 227 height 23
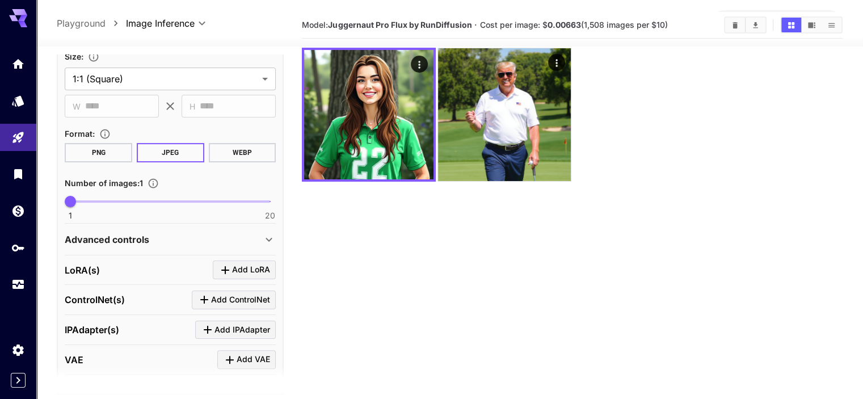
scroll to position [272, 0]
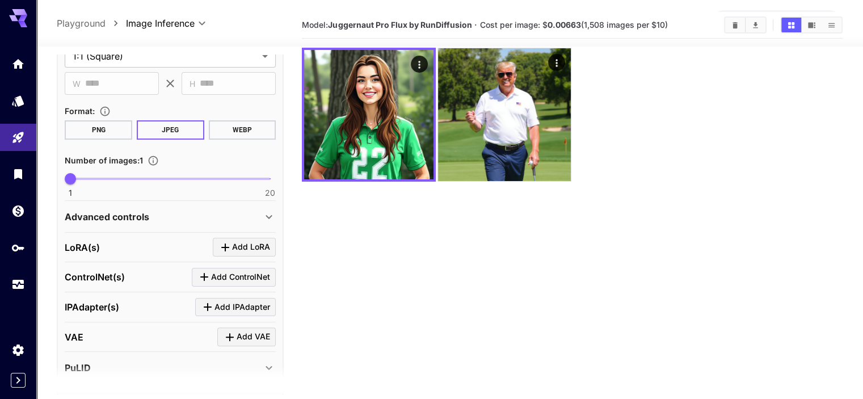
click at [126, 213] on p "Advanced controls" at bounding box center [107, 217] width 85 height 14
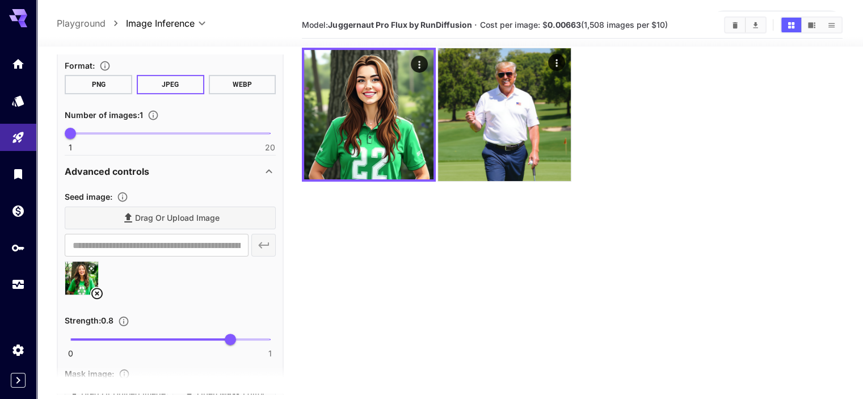
scroll to position [340, 0]
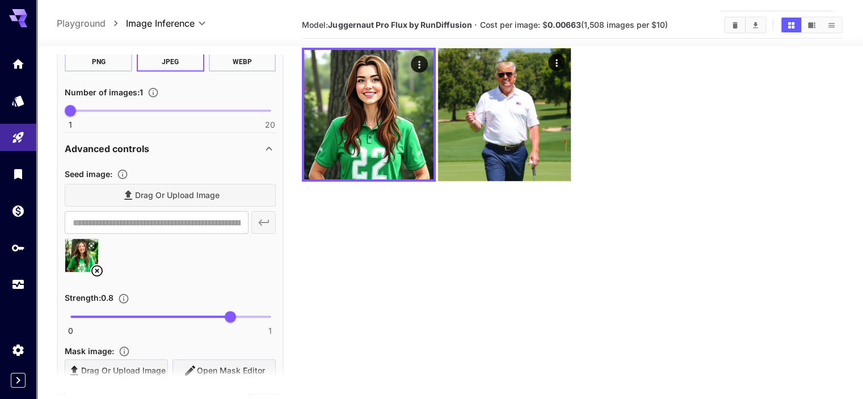
click at [93, 264] on icon at bounding box center [97, 271] width 14 height 14
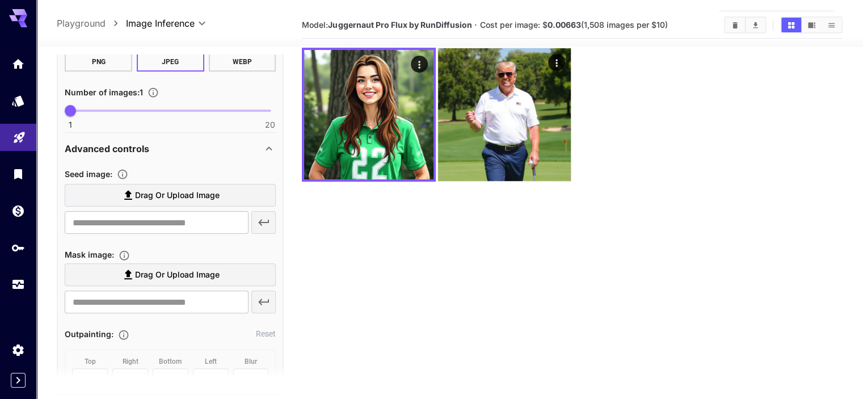
scroll to position [318, 0]
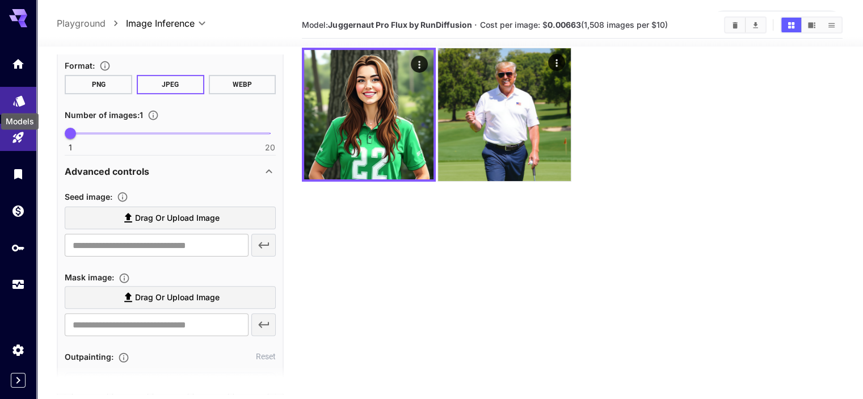
click at [22, 101] on icon "Models" at bounding box center [19, 97] width 12 height 11
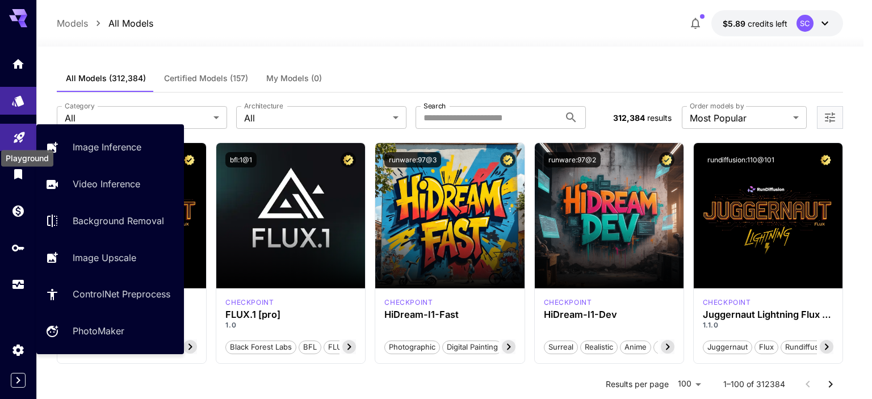
click at [15, 138] on icon "Playground" at bounding box center [19, 134] width 11 height 11
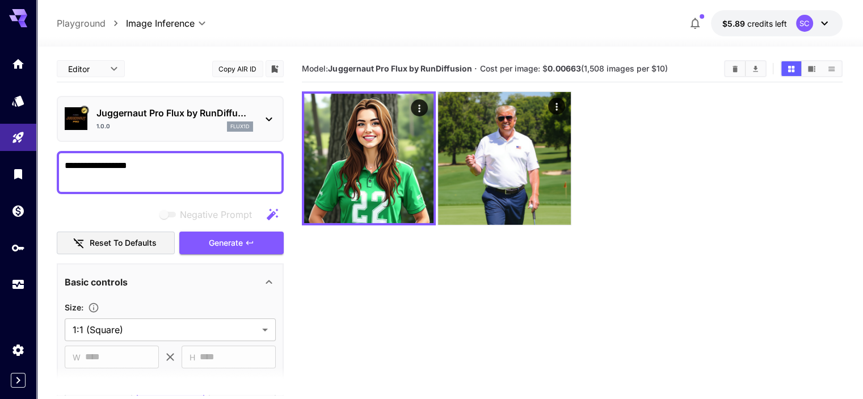
click at [163, 129] on div "1.0.0 flux1d" at bounding box center [174, 126] width 157 height 10
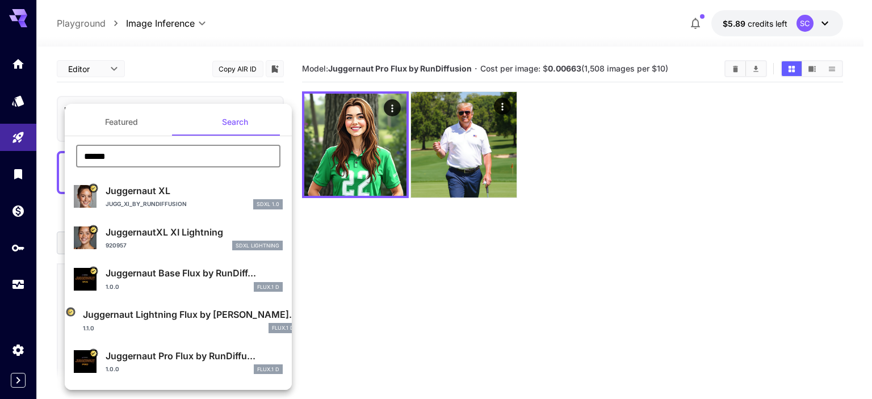
drag, startPoint x: 184, startPoint y: 158, endPoint x: 52, endPoint y: 159, distance: 131.7
click at [52, 159] on div "Featured Search ****** ​ Juggernaut XL Jugg_XI_by_RunDiffusion SDXL 1.0 Juggern…" at bounding box center [113, 170] width 227 height 340
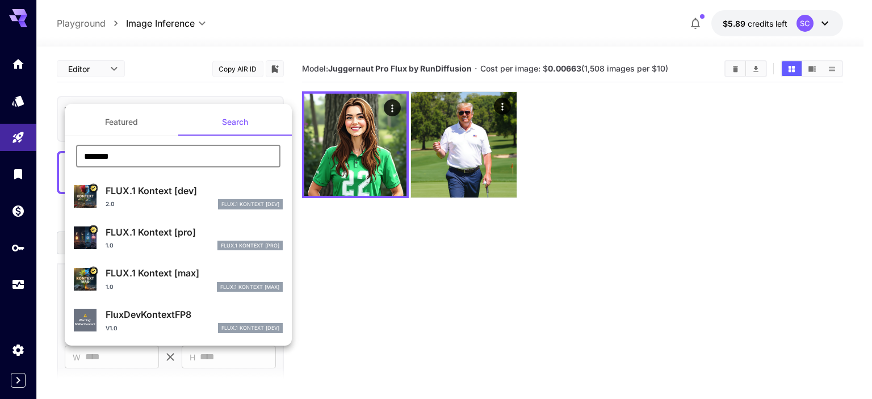
type input "*******"
click at [154, 241] on div "1.0 FlUX.1 Kontext [pro]" at bounding box center [194, 246] width 177 height 10
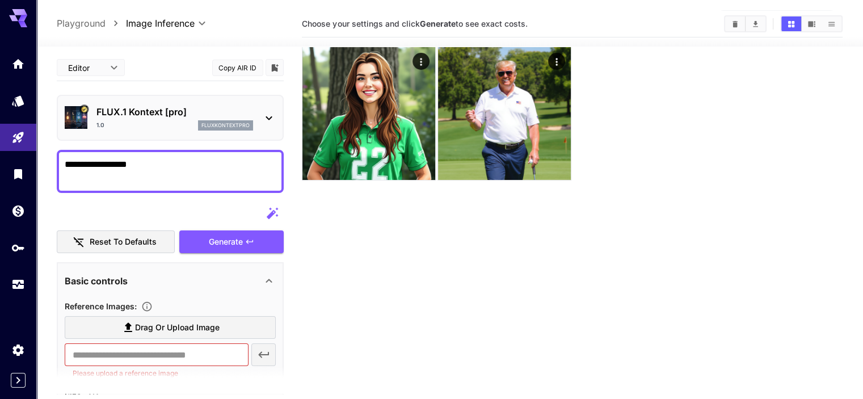
scroll to position [45, 0]
click at [188, 292] on div "Basic controls" at bounding box center [170, 280] width 211 height 27
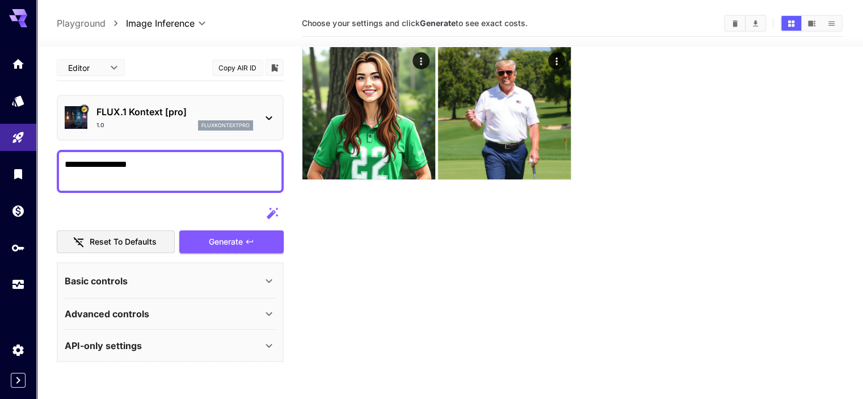
scroll to position [68, 0]
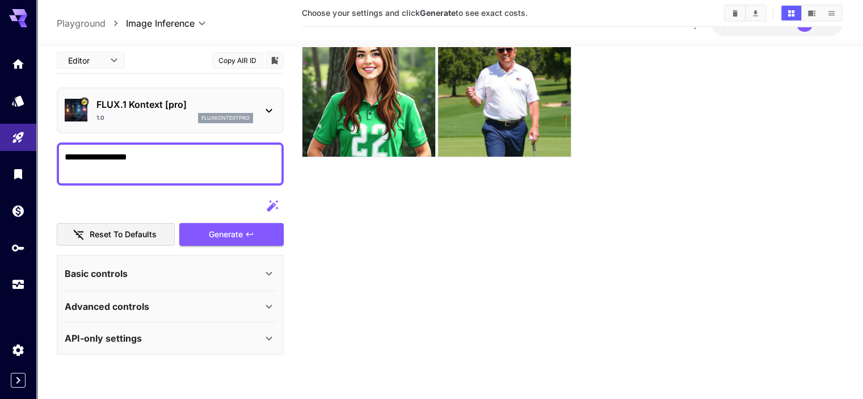
click at [188, 276] on div "Basic controls" at bounding box center [163, 274] width 197 height 14
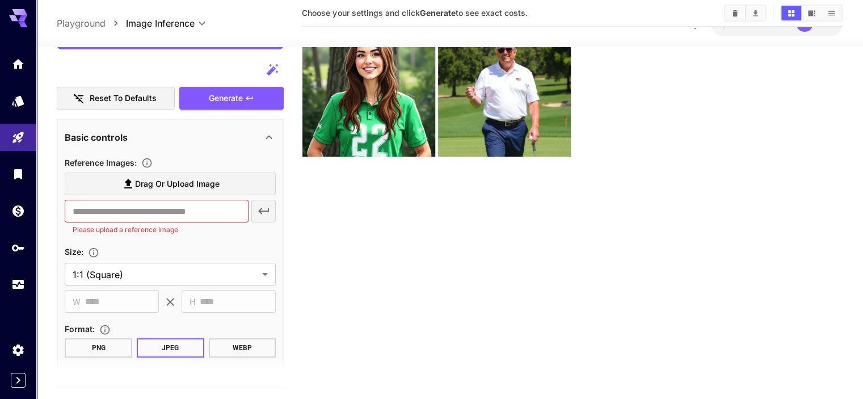
scroll to position [159, 0]
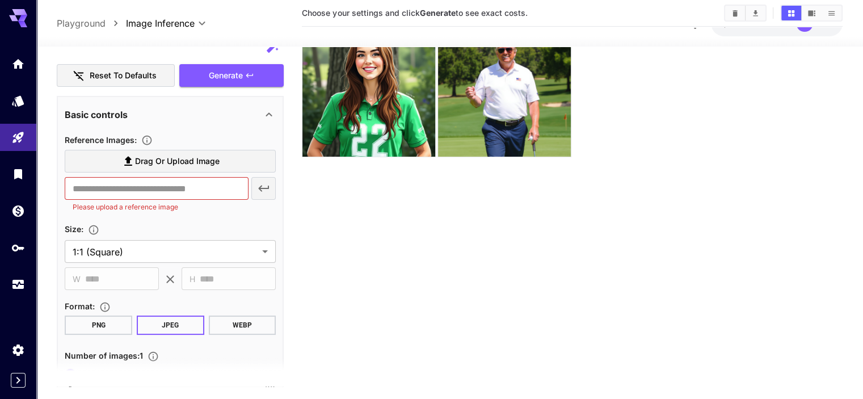
click at [175, 155] on span "Drag or upload image" at bounding box center [177, 161] width 85 height 14
click at [0, 0] on input "Drag or upload image" at bounding box center [0, 0] width 0 height 0
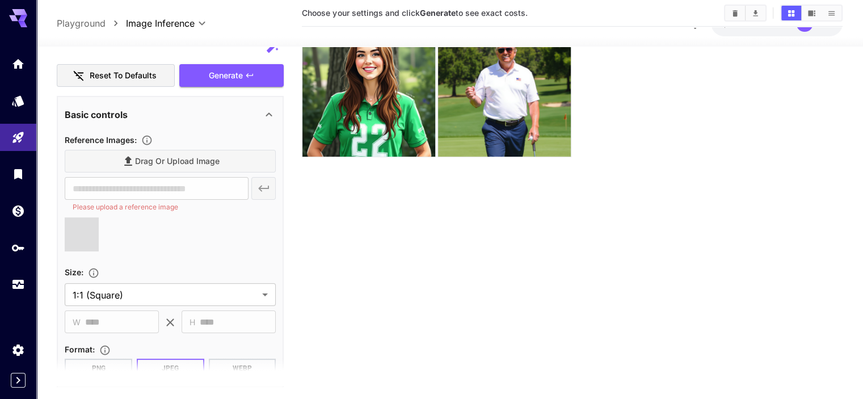
scroll to position [136, 0]
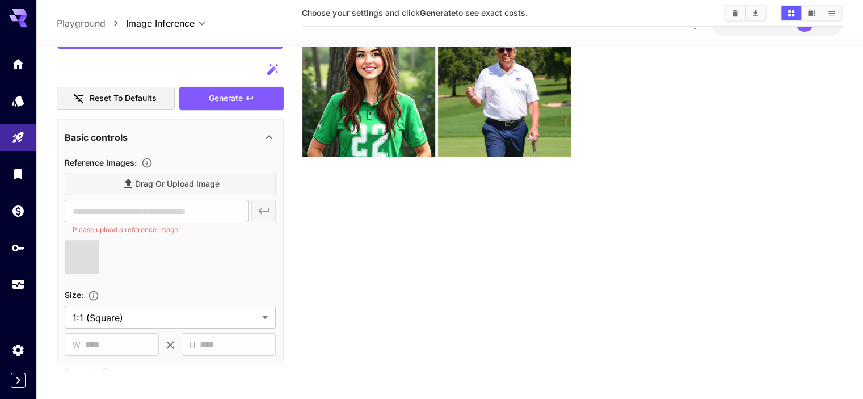
type input "**********"
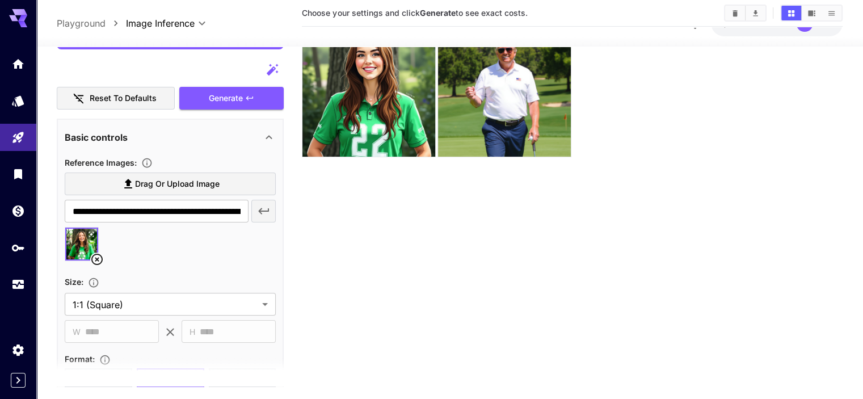
click at [263, 136] on icon at bounding box center [269, 138] width 14 height 14
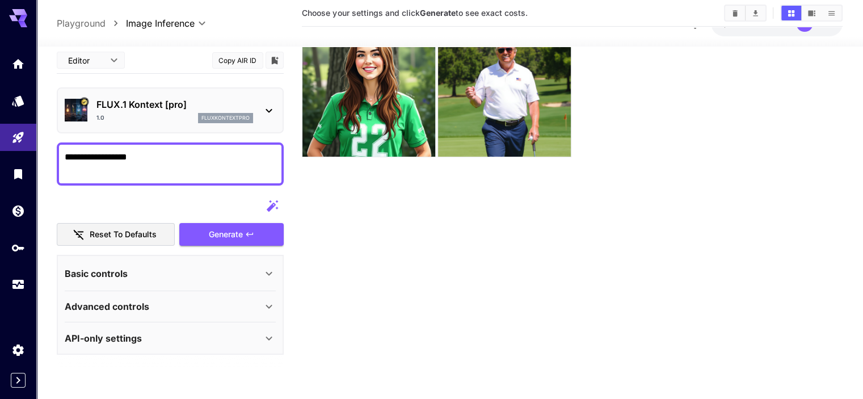
scroll to position [45, 0]
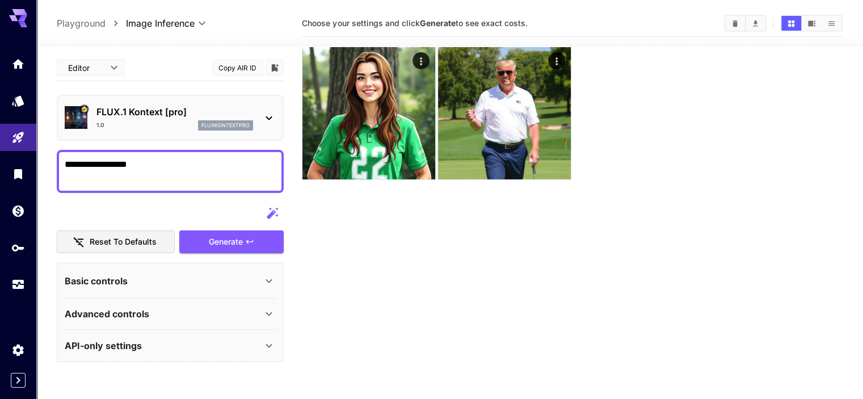
drag, startPoint x: 182, startPoint y: 170, endPoint x: 59, endPoint y: 170, distance: 122.6
click at [59, 170] on div "**********" at bounding box center [170, 171] width 227 height 43
type textarea "**********"
click at [192, 233] on button "Generate" at bounding box center [231, 241] width 104 height 23
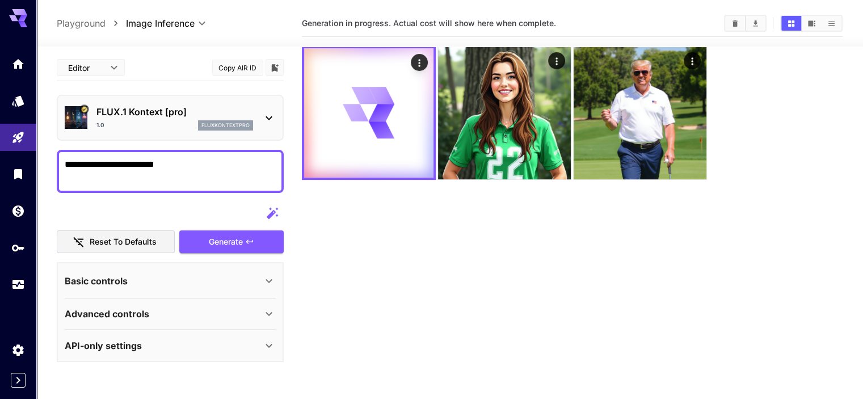
click at [177, 204] on div at bounding box center [170, 213] width 227 height 23
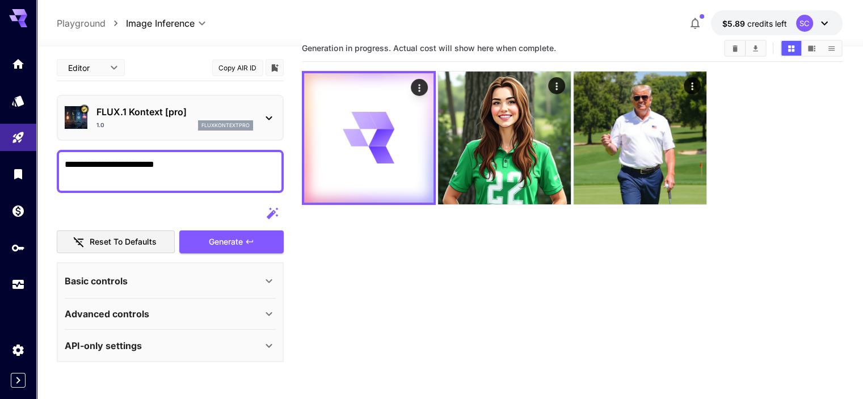
scroll to position [0, 0]
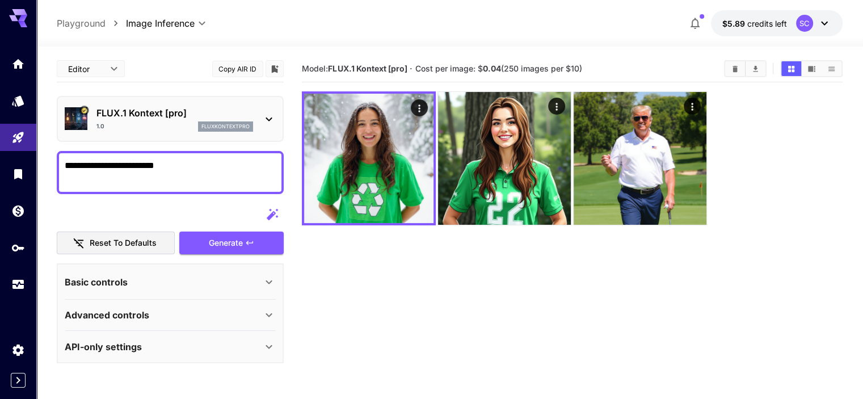
click at [565, 281] on section "Model: FLUX.1 Kontext [pro] · Cost per image: $ 0.04 (250 images per $10)" at bounding box center [572, 255] width 540 height 399
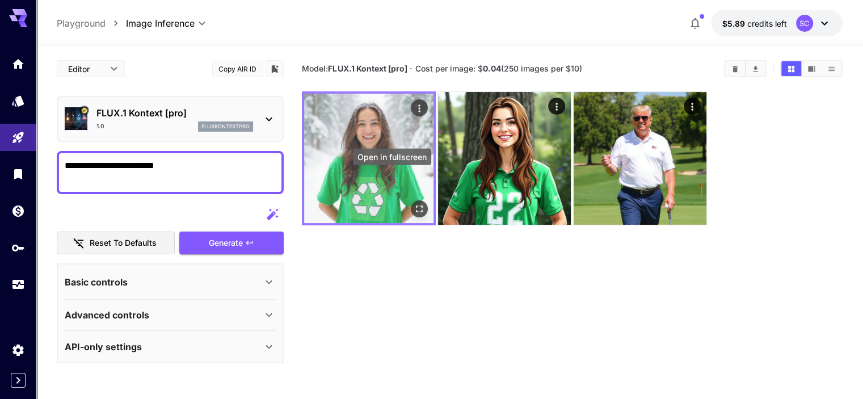
click at [414, 203] on icon "Open in fullscreen" at bounding box center [419, 208] width 11 height 11
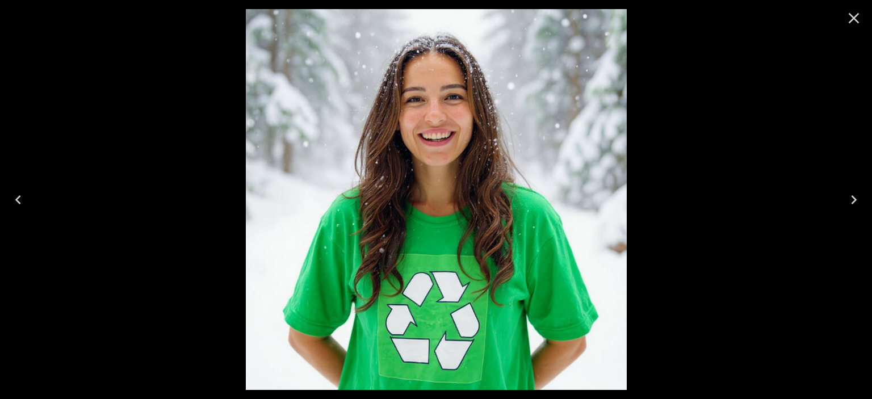
click at [862, 17] on icon "Close" at bounding box center [853, 18] width 18 height 18
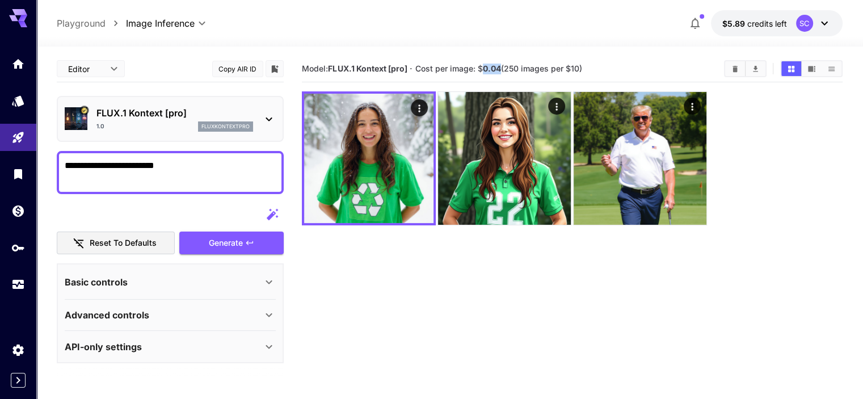
drag, startPoint x: 484, startPoint y: 65, endPoint x: 502, endPoint y: 66, distance: 18.2
click at [502, 66] on span "Cost per image: $ 0.04 (250 images per $10)" at bounding box center [498, 69] width 167 height 10
copy b "0.04"
click at [351, 342] on section "Model: FLUX.1 Kontext [pro] · Cost per image: $ 0.04 (250 images per $10)" at bounding box center [572, 255] width 540 height 399
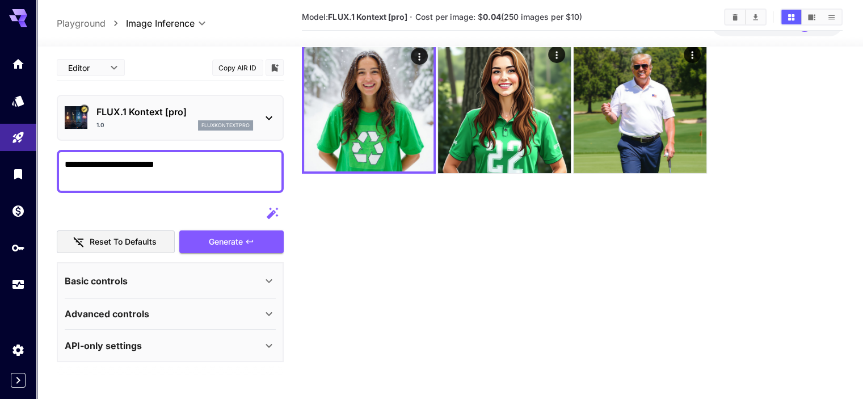
scroll to position [53, 0]
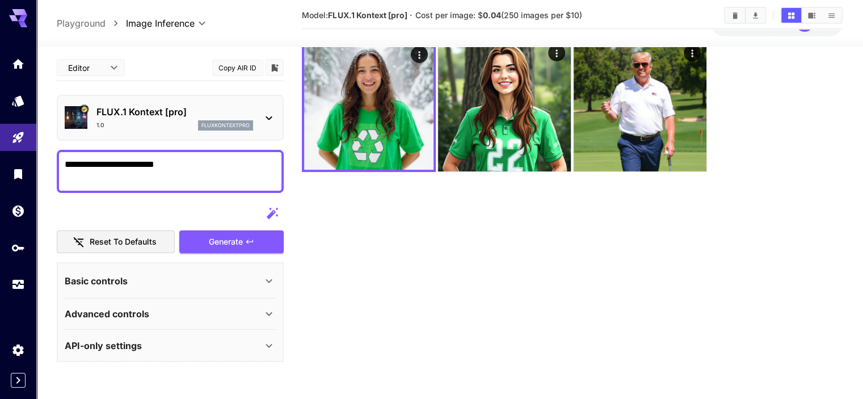
click at [213, 207] on div at bounding box center [170, 213] width 227 height 23
drag, startPoint x: 76, startPoint y: 166, endPoint x: 16, endPoint y: 166, distance: 59.6
click at [16, 166] on div "**********" at bounding box center [431, 191] width 863 height 489
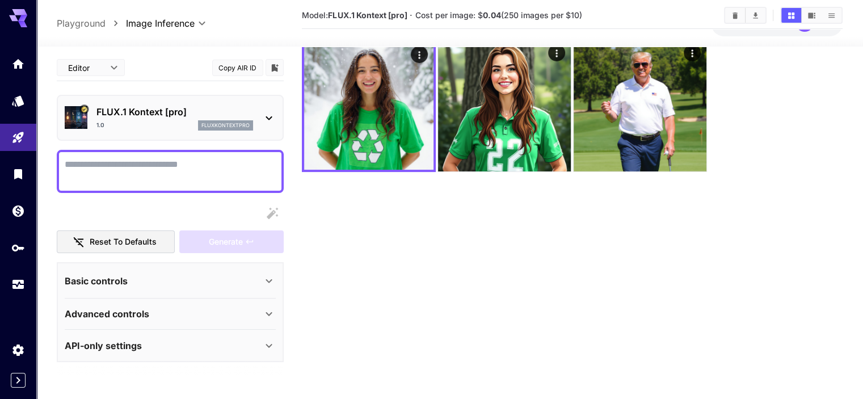
click at [116, 166] on textarea "Display cost in response" at bounding box center [170, 171] width 211 height 27
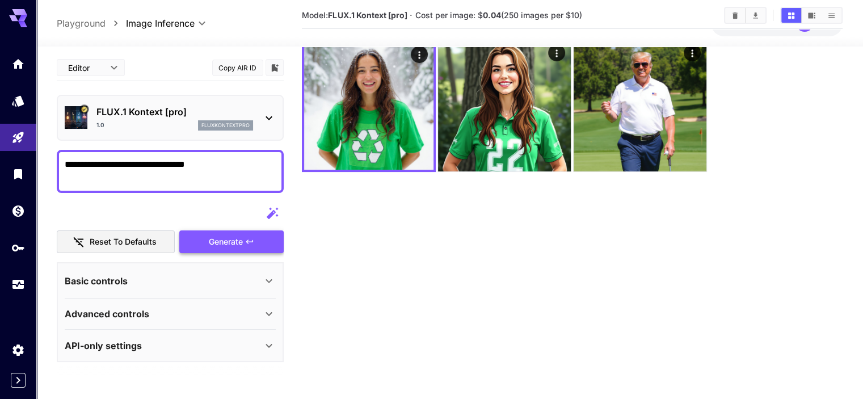
click at [232, 247] on span "Generate" at bounding box center [226, 242] width 34 height 14
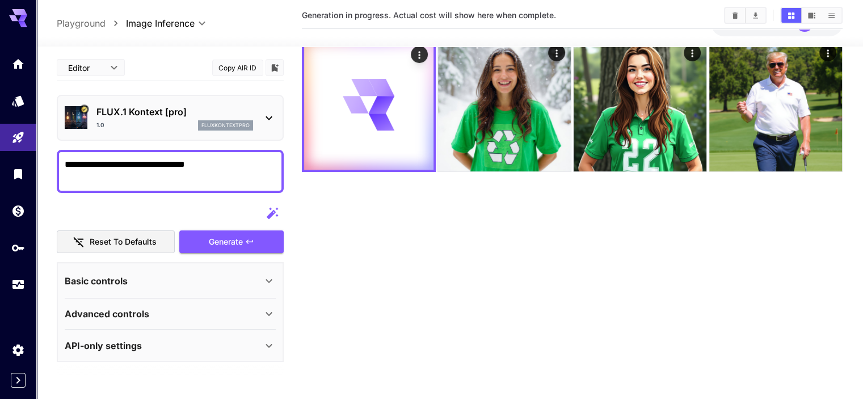
click at [406, 239] on section "Generation in progress. Actual cost will show here when complete." at bounding box center [572, 201] width 540 height 399
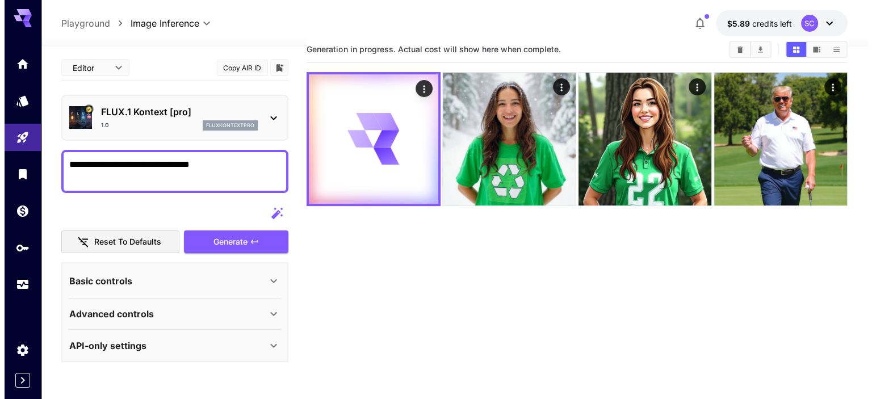
scroll to position [0, 0]
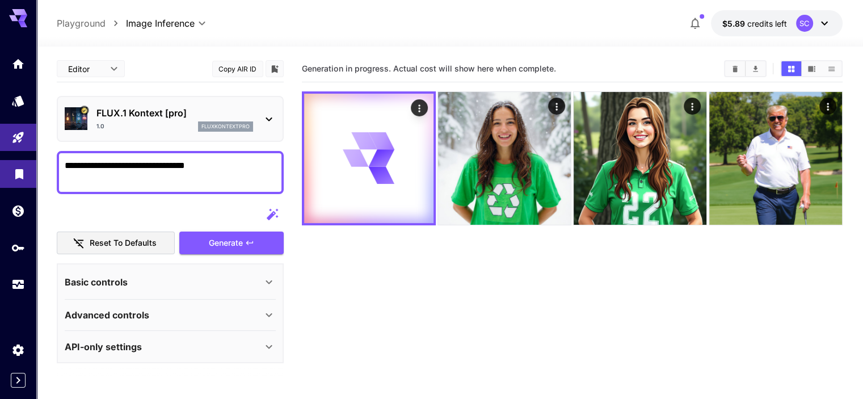
drag, startPoint x: 236, startPoint y: 170, endPoint x: 24, endPoint y: 167, distance: 212.3
click at [24, 167] on div "**********" at bounding box center [431, 244] width 863 height 489
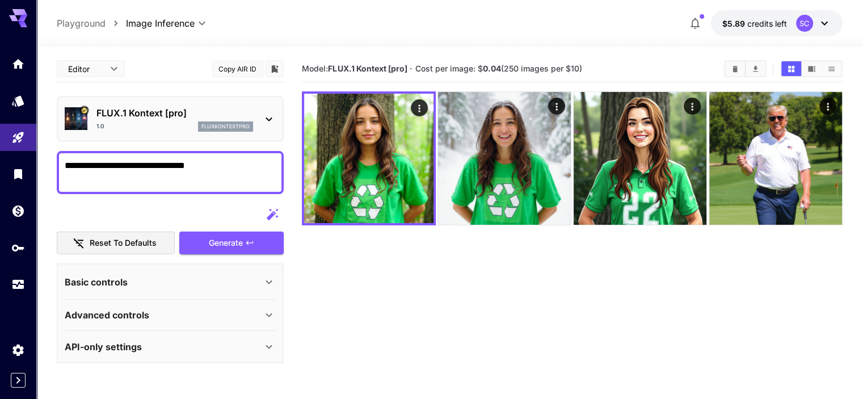
drag, startPoint x: 368, startPoint y: 266, endPoint x: 489, endPoint y: 2, distance: 291.0
click at [368, 266] on section "Model: FLUX.1 Kontext [pro] · Cost per image: $ 0.04 (250 images per $10)" at bounding box center [572, 255] width 540 height 399
drag, startPoint x: 230, startPoint y: 171, endPoint x: 176, endPoint y: 158, distance: 55.5
click at [191, 161] on textarea "**********" at bounding box center [170, 172] width 211 height 27
paste textarea
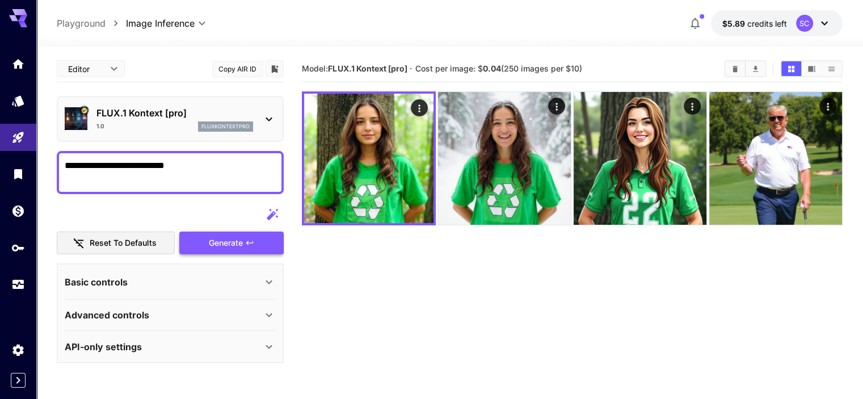
click at [229, 246] on span "Generate" at bounding box center [226, 243] width 34 height 14
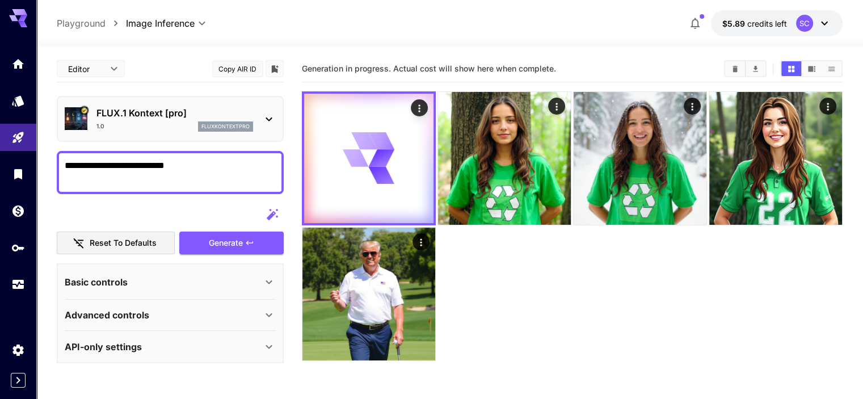
click at [385, 262] on section "Generation in progress. Actual cost will show here when complete." at bounding box center [572, 255] width 540 height 399
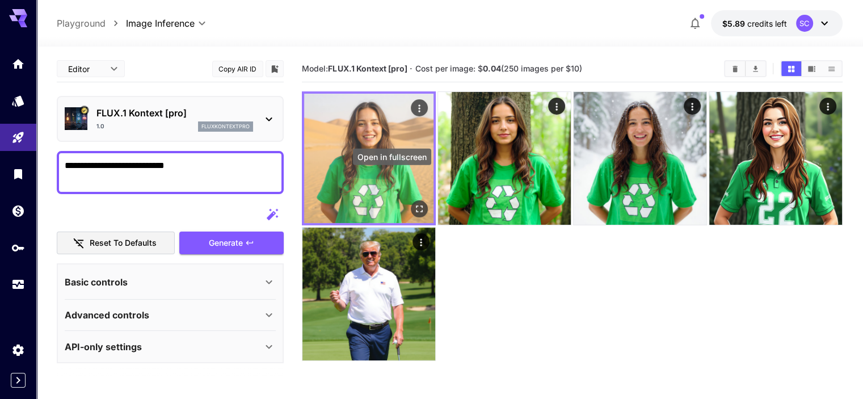
click at [414, 203] on icon "Open in fullscreen" at bounding box center [419, 208] width 11 height 11
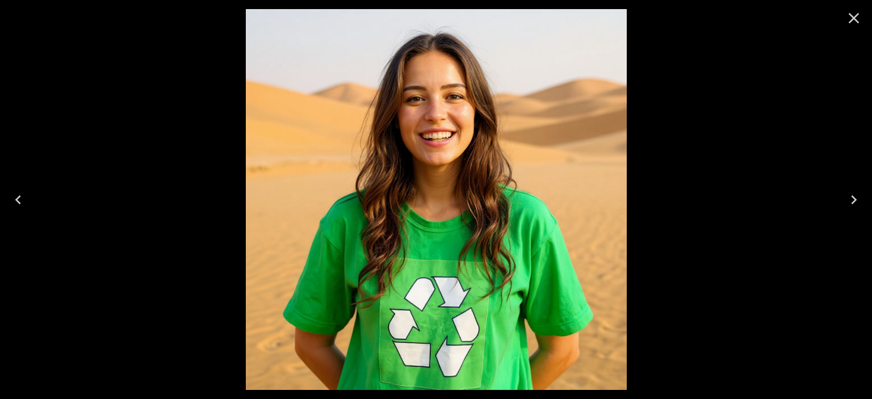
click at [860, 20] on icon "Close" at bounding box center [853, 18] width 18 height 18
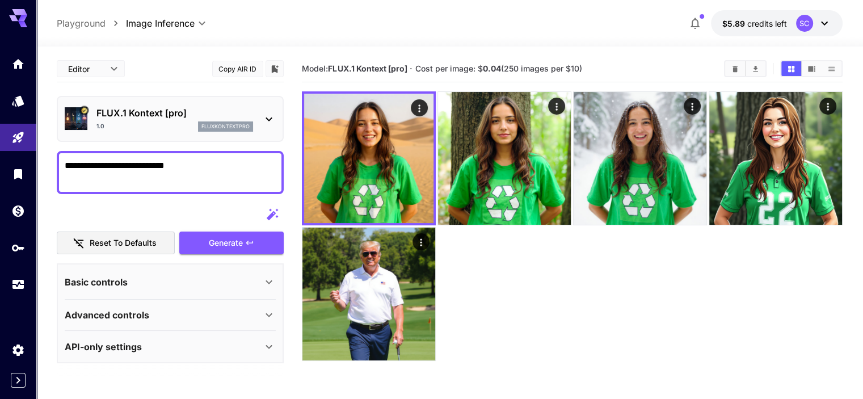
click at [480, 247] on section "Model: FLUX.1 Kontext [pro] · Cost per image: $ 0.04 (250 images per $10)" at bounding box center [572, 255] width 540 height 399
click at [435, 267] on section "Model: FLUX.1 Kontext [pro] · Cost per image: $ 0.04 (250 images per $10)" at bounding box center [572, 255] width 540 height 399
click at [201, 162] on textarea "**********" at bounding box center [170, 172] width 211 height 27
drag, startPoint x: 129, startPoint y: 163, endPoint x: 159, endPoint y: 160, distance: 29.7
click at [159, 160] on textarea "**********" at bounding box center [170, 172] width 211 height 27
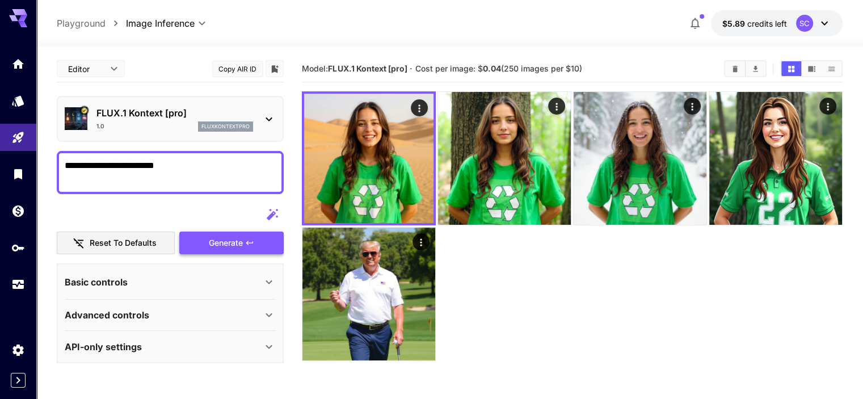
type textarea "**********"
click at [218, 245] on span "Generate" at bounding box center [226, 243] width 34 height 14
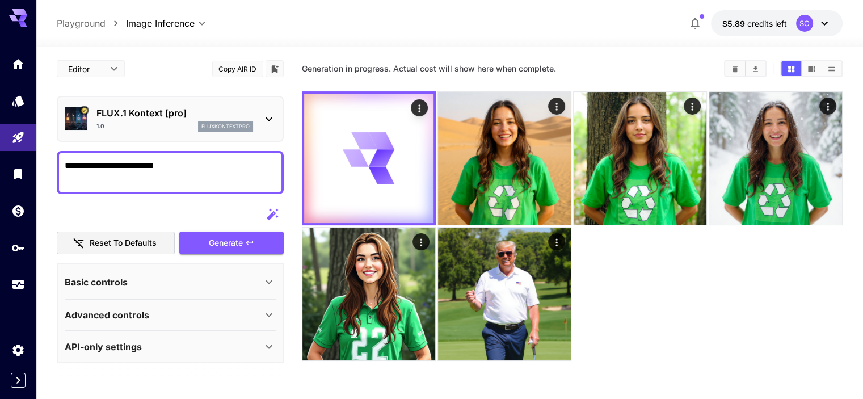
click at [486, 263] on div at bounding box center [572, 225] width 540 height 269
click at [477, 259] on div at bounding box center [572, 225] width 540 height 269
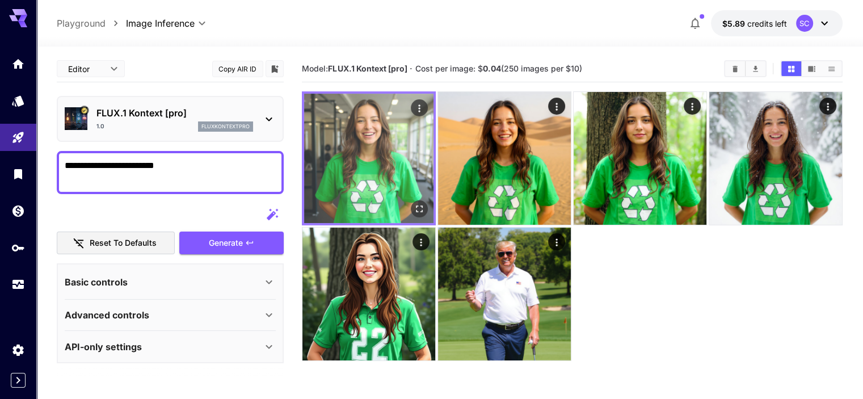
click at [414, 203] on icon "Open in fullscreen" at bounding box center [419, 208] width 11 height 11
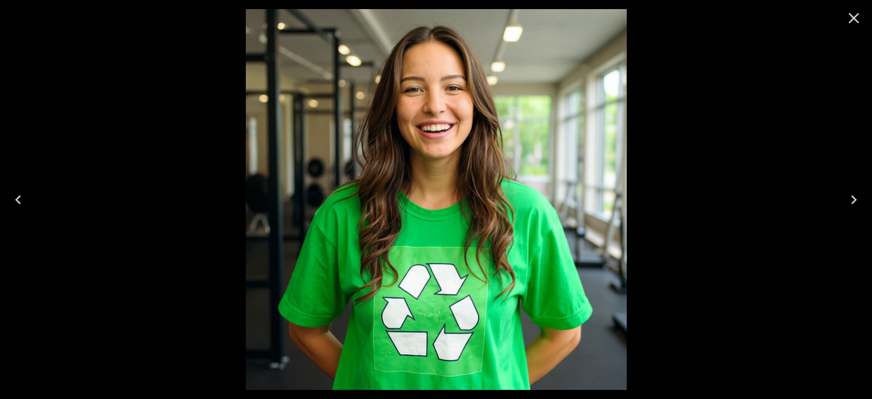
click at [851, 16] on icon "Close" at bounding box center [853, 18] width 11 height 11
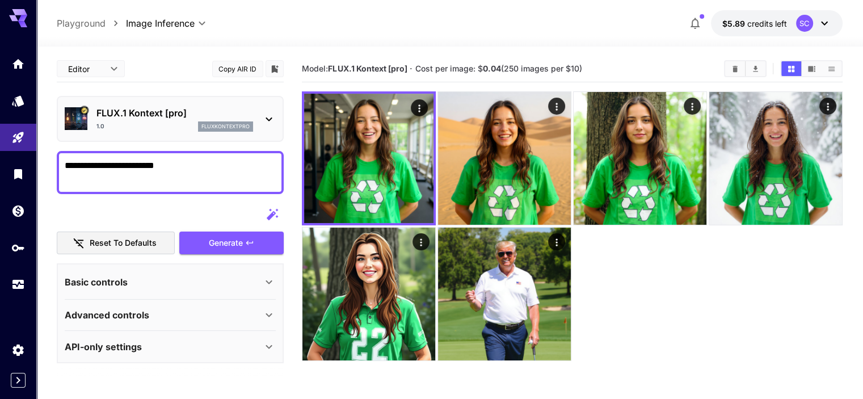
click at [504, 262] on div at bounding box center [572, 225] width 540 height 269
click at [148, 108] on p "FLUX.1 Kontext [pro]" at bounding box center [174, 113] width 157 height 14
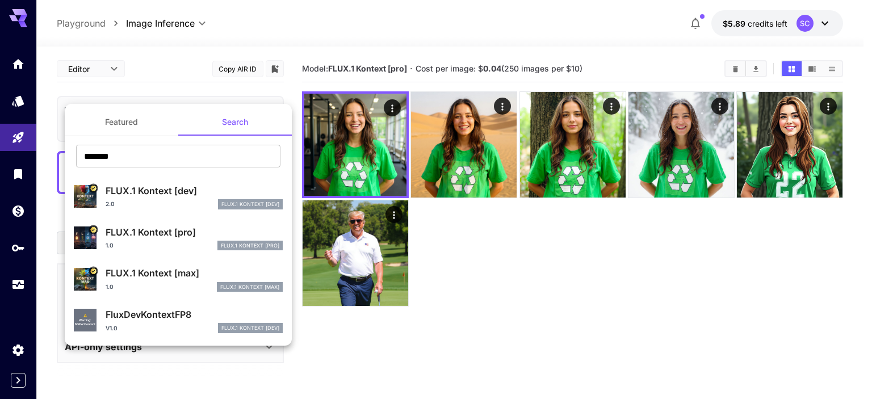
click at [183, 194] on p "FLUX.1 Kontext [dev]" at bounding box center [194, 191] width 177 height 14
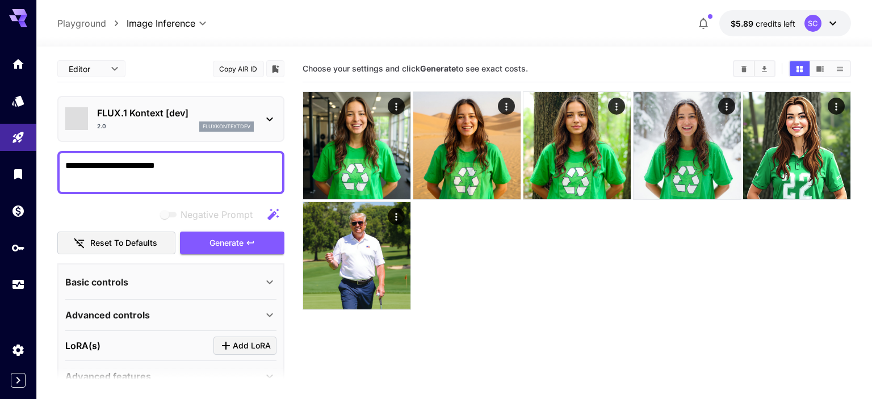
type input "****"
type input "*******"
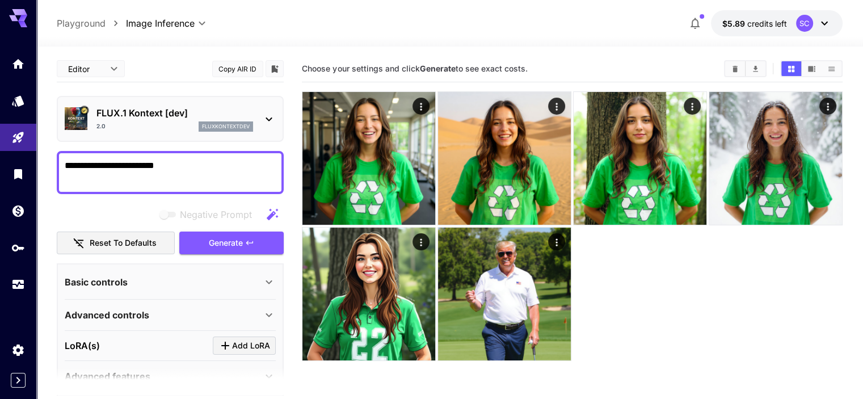
click at [192, 289] on div "Basic controls" at bounding box center [170, 281] width 211 height 27
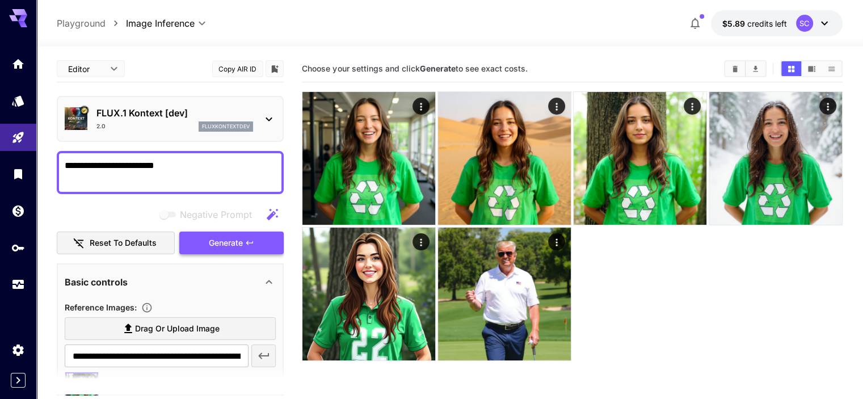
click at [228, 236] on span "Generate" at bounding box center [226, 243] width 34 height 14
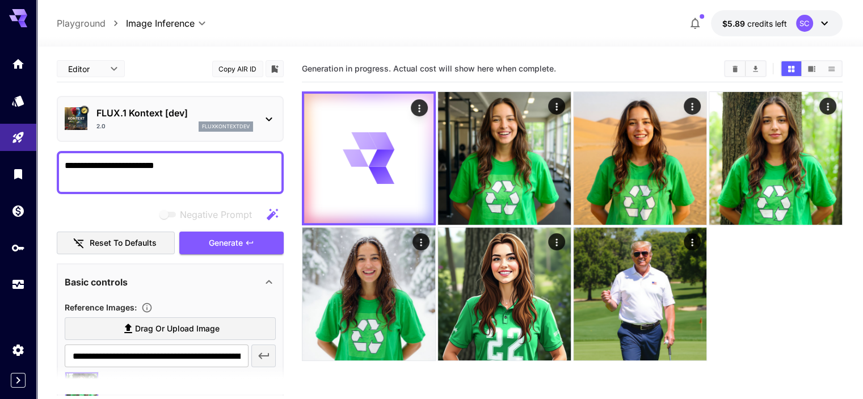
click at [94, 211] on div "Negative Prompt" at bounding box center [170, 214] width 227 height 23
click at [671, 298] on div at bounding box center [572, 225] width 540 height 269
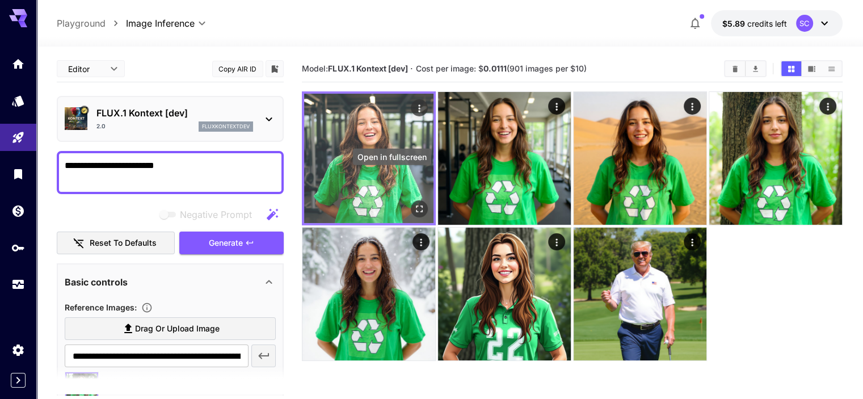
click at [414, 203] on icon "Open in fullscreen" at bounding box center [419, 208] width 11 height 11
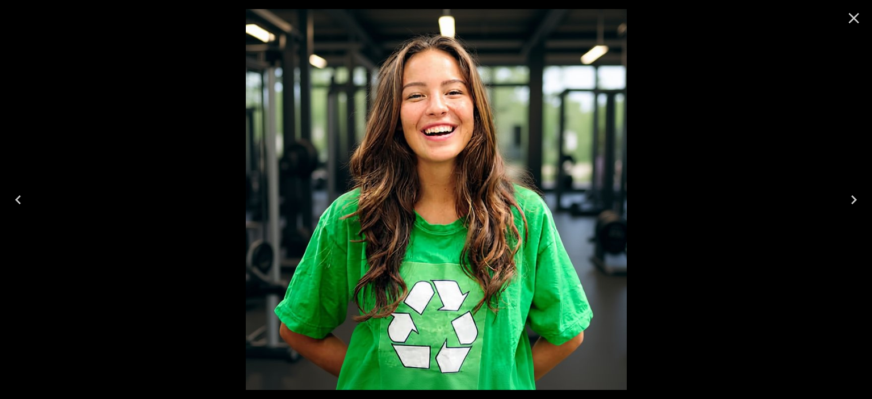
click at [854, 19] on icon "Close" at bounding box center [853, 18] width 11 height 11
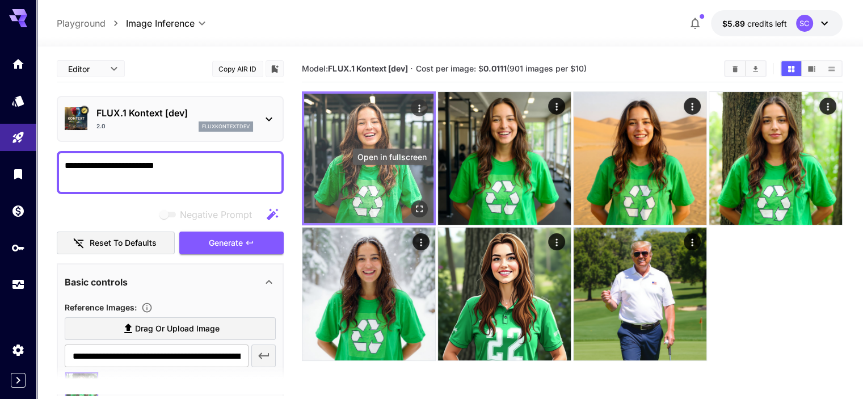
click at [414, 203] on icon "Open in fullscreen" at bounding box center [419, 208] width 11 height 11
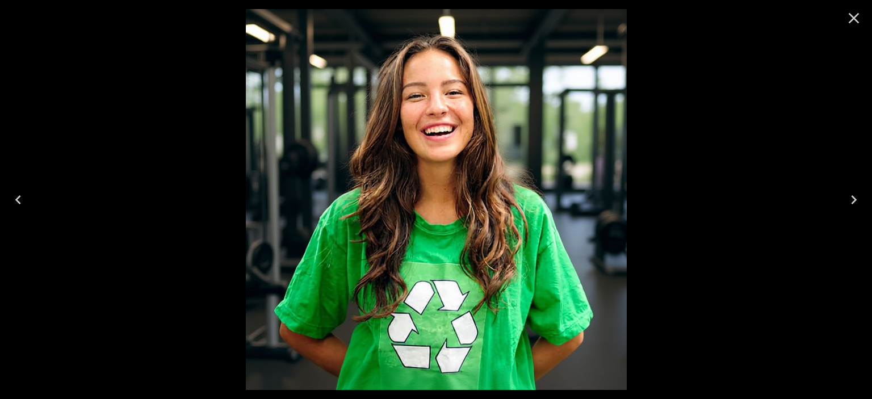
click at [858, 16] on icon "Close" at bounding box center [853, 18] width 18 height 18
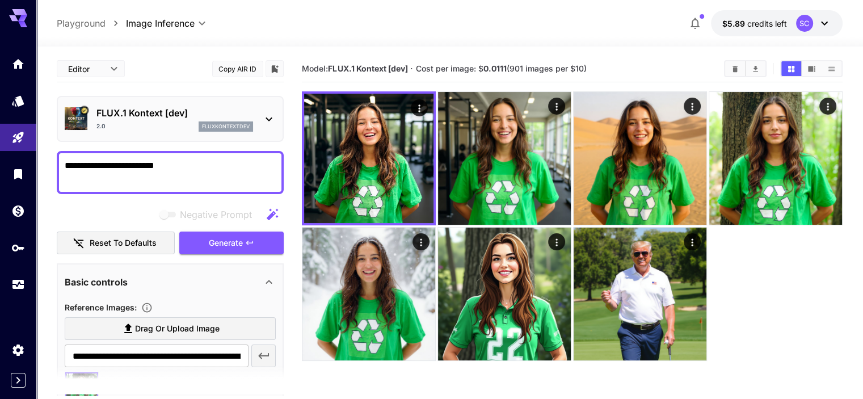
click at [241, 180] on textarea "**********" at bounding box center [170, 172] width 211 height 27
drag, startPoint x: 158, startPoint y: 166, endPoint x: 209, endPoint y: 166, distance: 50.5
click at [209, 166] on textarea "**********" at bounding box center [170, 172] width 211 height 27
click at [241, 245] on span "Generate" at bounding box center [226, 243] width 34 height 14
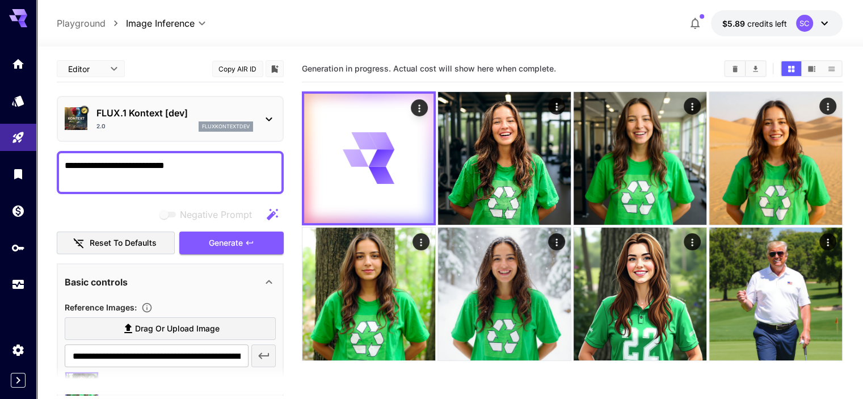
drag, startPoint x: 753, startPoint y: 293, endPoint x: 745, endPoint y: 292, distance: 8.0
click at [752, 293] on div at bounding box center [572, 226] width 540 height 270
click at [745, 292] on div at bounding box center [572, 226] width 540 height 270
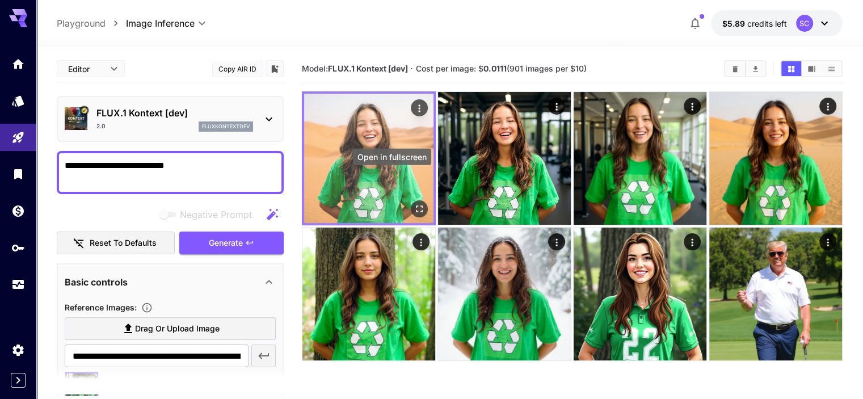
click at [414, 203] on icon "Open in fullscreen" at bounding box center [419, 208] width 11 height 11
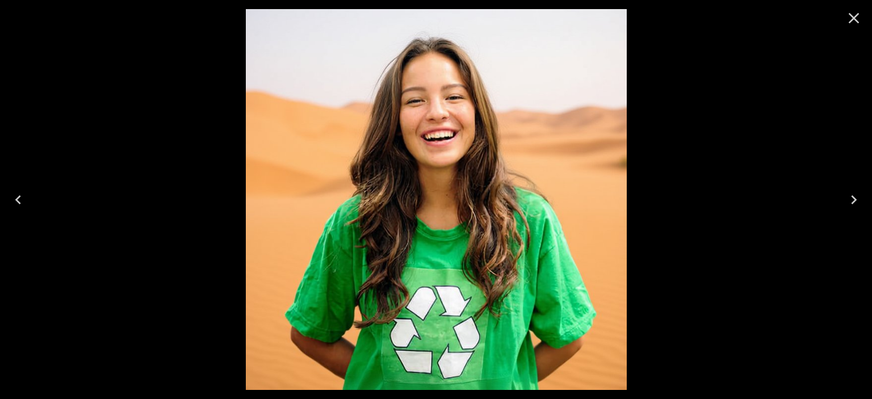
click at [855, 18] on icon "Close" at bounding box center [853, 18] width 11 height 11
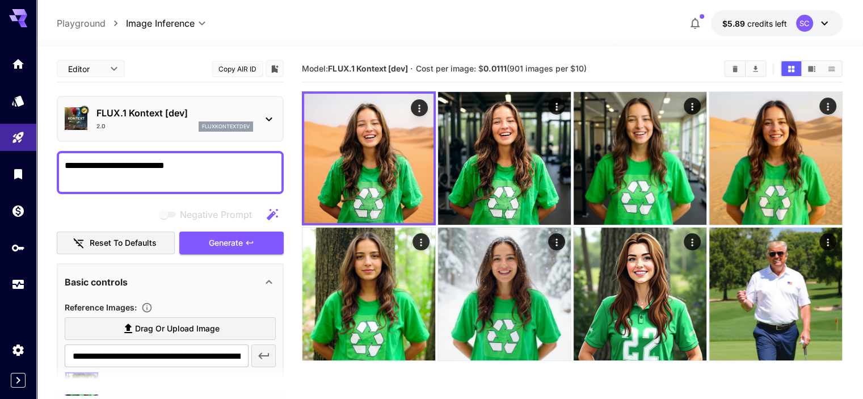
click at [715, 306] on div at bounding box center [572, 226] width 540 height 270
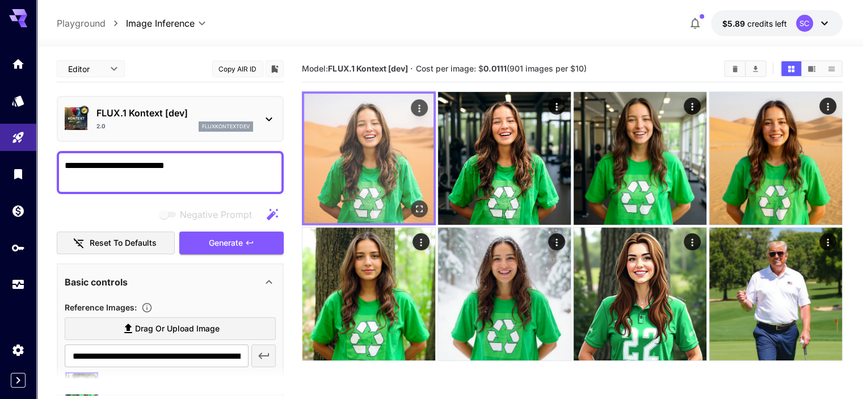
click at [353, 132] on img at bounding box center [368, 158] width 129 height 129
click at [411, 200] on button "Open in fullscreen" at bounding box center [419, 208] width 17 height 17
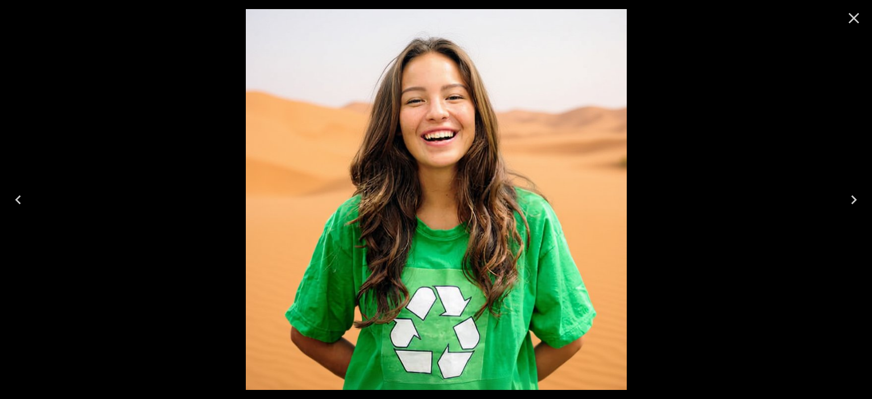
click at [849, 16] on icon "Close" at bounding box center [853, 18] width 18 height 18
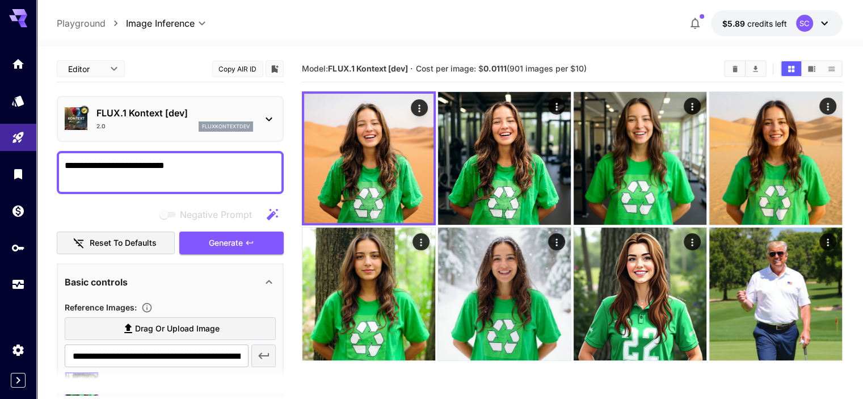
click at [440, 375] on section "Model: FLUX.1 Kontext [dev] · Cost per image: $ 0.0111 (901 images per $10)" at bounding box center [572, 255] width 540 height 399
click at [584, 385] on section "Model: FLUX.1 Kontext [dev] · Cost per image: $ 0.0111 (901 images per $10)" at bounding box center [572, 255] width 540 height 399
click at [381, 22] on div "**********" at bounding box center [449, 23] width 785 height 26
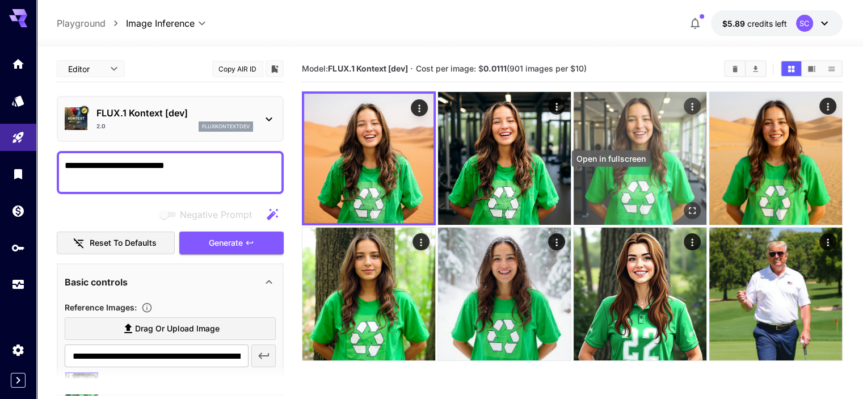
click at [687, 205] on icon "Open in fullscreen" at bounding box center [692, 210] width 11 height 11
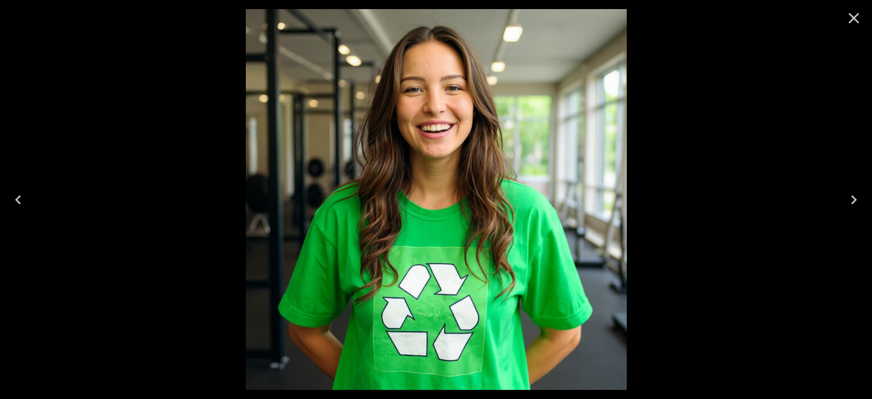
click at [860, 17] on icon "Close" at bounding box center [853, 18] width 18 height 18
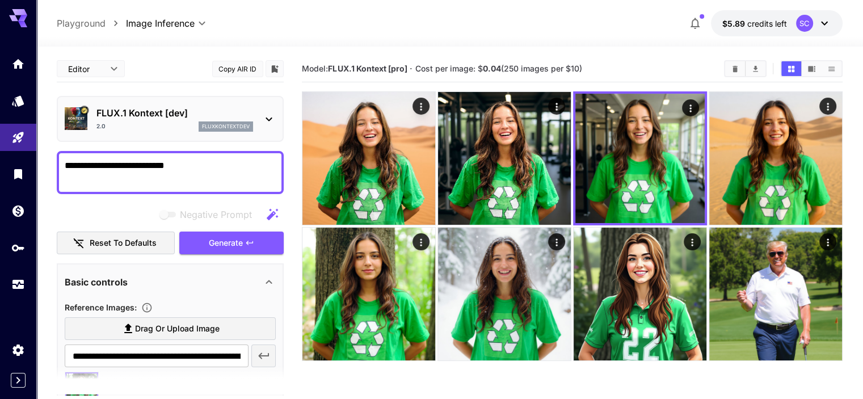
click at [208, 159] on textarea "**********" at bounding box center [170, 172] width 211 height 27
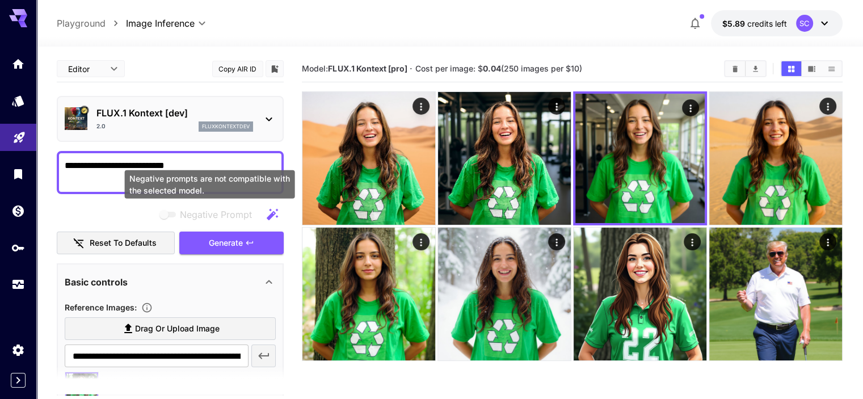
drag, startPoint x: 200, startPoint y: 169, endPoint x: 4, endPoint y: 143, distance: 197.4
click at [4, 143] on body "**********" at bounding box center [431, 244] width 863 height 489
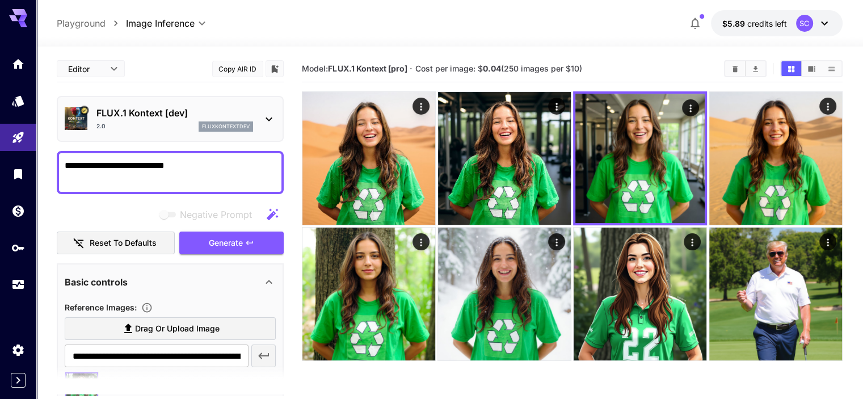
click at [221, 161] on textarea "**********" at bounding box center [170, 172] width 211 height 27
drag, startPoint x: 200, startPoint y: 165, endPoint x: 9, endPoint y: 153, distance: 191.7
click at [9, 153] on div "**********" at bounding box center [431, 244] width 863 height 489
paste textarea "**********"
click at [205, 241] on button "Generate" at bounding box center [231, 243] width 104 height 23
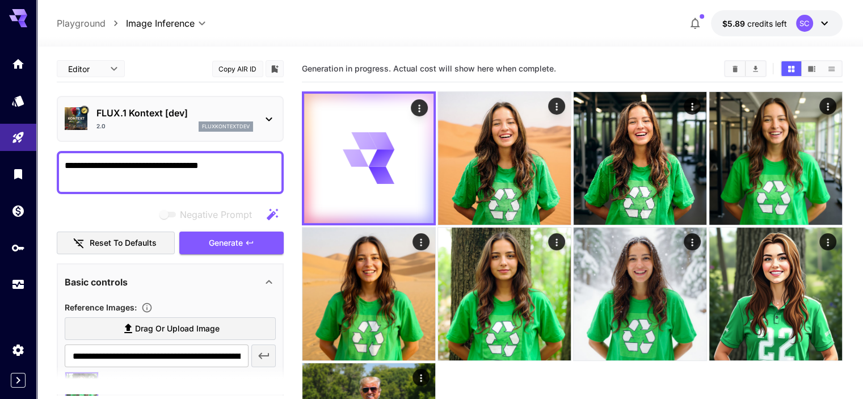
click at [449, 397] on section "Generation in progress. Actual cost will show here when complete." at bounding box center [572, 276] width 540 height 440
click at [445, 354] on section "Generation in progress. Actual cost will show here when complete." at bounding box center [572, 276] width 540 height 440
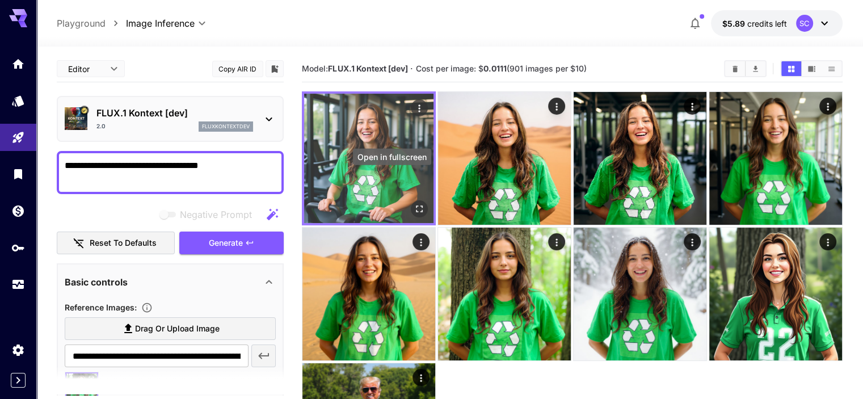
click at [414, 203] on icon "Open in fullscreen" at bounding box center [419, 208] width 11 height 11
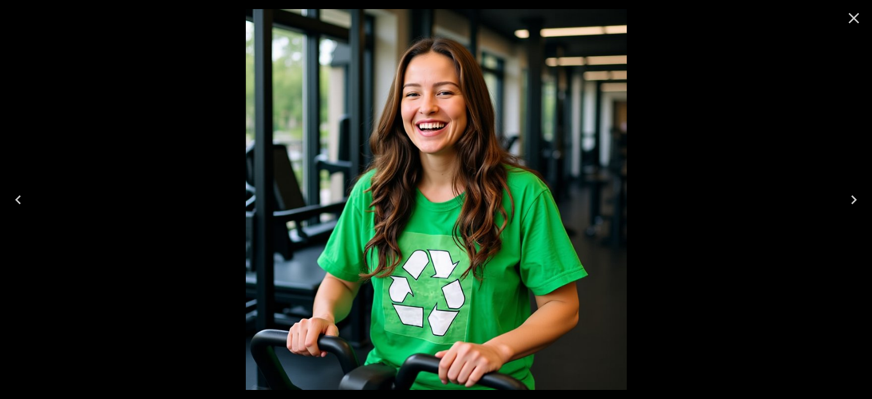
click at [857, 19] on icon "Close" at bounding box center [853, 18] width 18 height 18
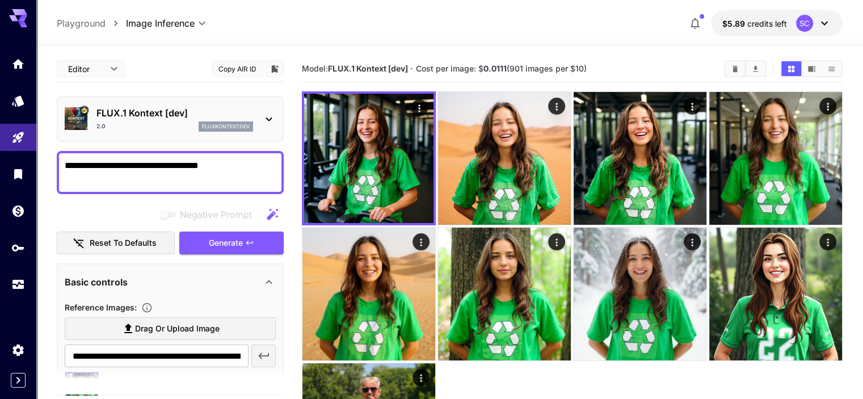
click at [473, 46] on div at bounding box center [449, 40] width 827 height 14
drag, startPoint x: 188, startPoint y: 167, endPoint x: 273, endPoint y: 163, distance: 85.2
click at [273, 163] on textarea "**********" at bounding box center [170, 172] width 211 height 27
drag, startPoint x: 262, startPoint y: 166, endPoint x: 32, endPoint y: 154, distance: 230.1
click at [32, 154] on div "**********" at bounding box center [431, 265] width 863 height 530
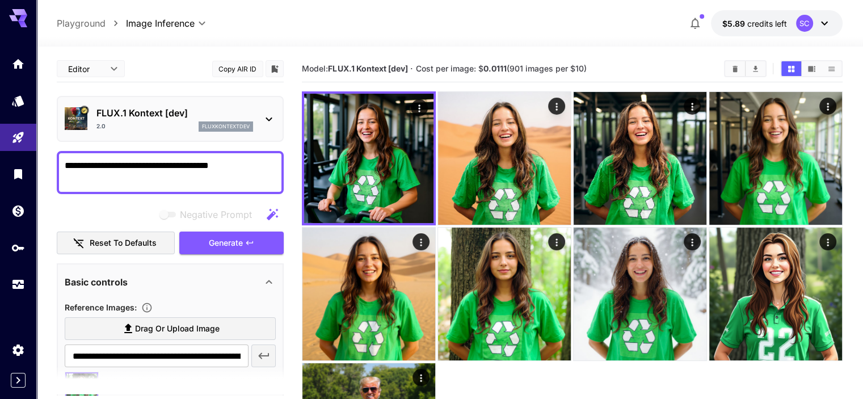
paste textarea "*"
click at [215, 247] on span "Generate" at bounding box center [226, 243] width 34 height 14
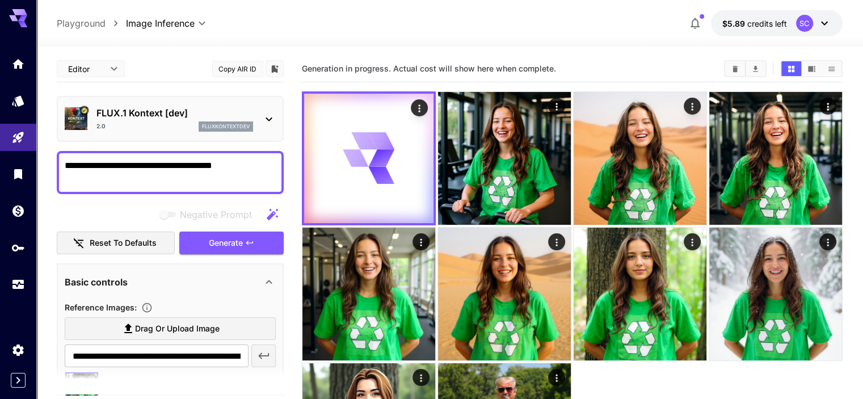
click at [412, 367] on section "Generation in progress. Actual cost will show here when complete." at bounding box center [572, 276] width 540 height 440
click at [405, 358] on section "Generation in progress. Actual cost will show here when complete." at bounding box center [572, 276] width 540 height 440
click at [404, 358] on section "Generation in progress. Actual cost will show here when complete." at bounding box center [572, 276] width 540 height 440
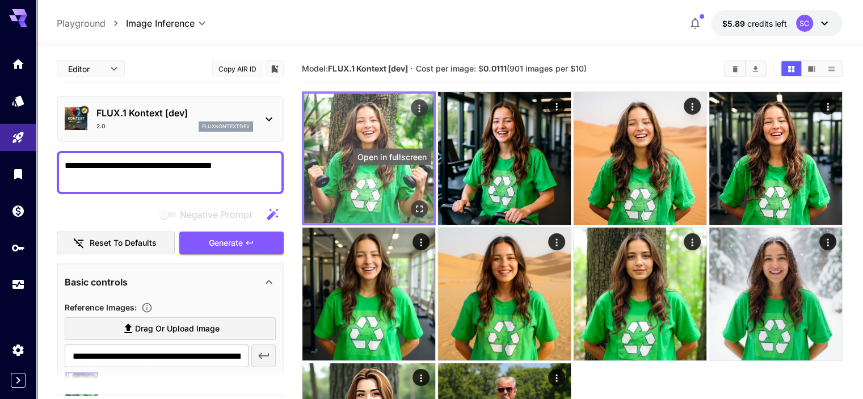
click at [414, 203] on icon "Open in fullscreen" at bounding box center [419, 208] width 11 height 11
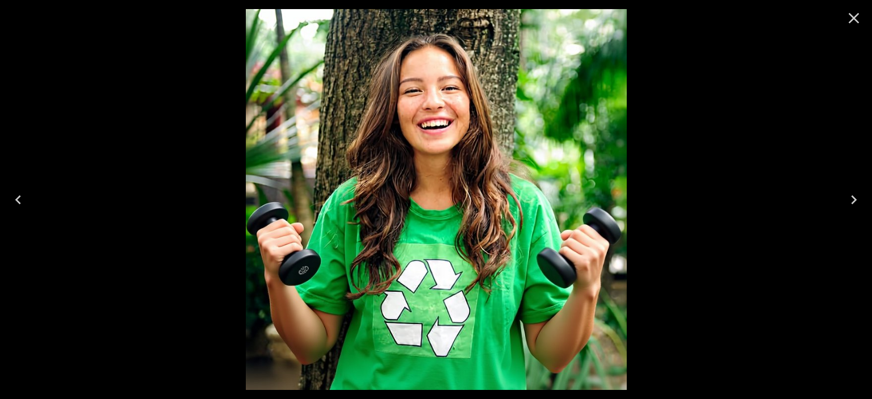
click at [855, 16] on icon "Close" at bounding box center [853, 18] width 11 height 11
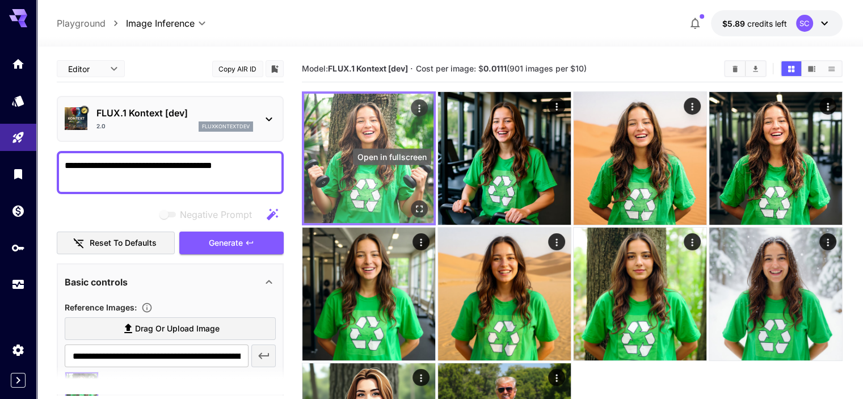
click at [414, 203] on icon "Open in fullscreen" at bounding box center [419, 208] width 11 height 11
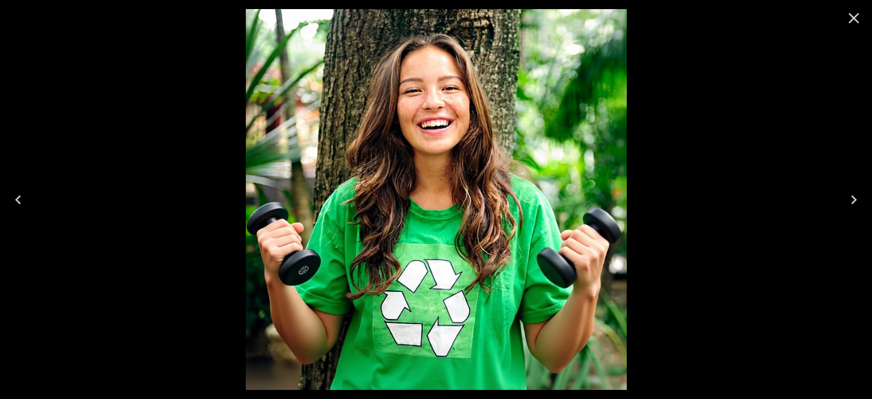
click at [854, 18] on icon "Close" at bounding box center [853, 18] width 11 height 11
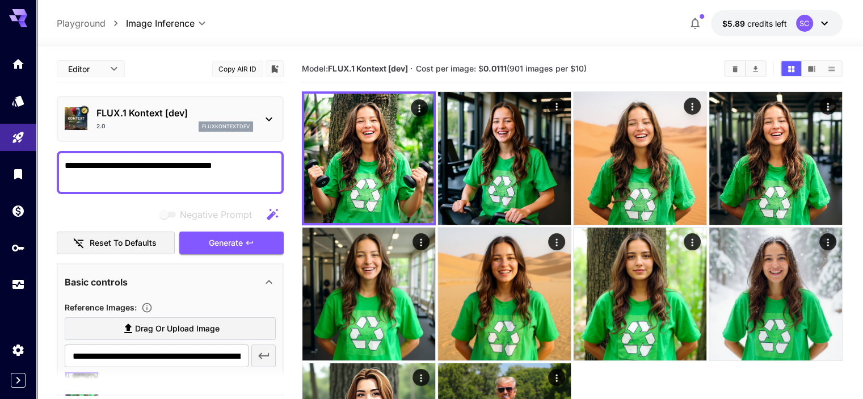
drag, startPoint x: 225, startPoint y: 167, endPoint x: 38, endPoint y: 161, distance: 186.8
click at [41, 161] on section "**********" at bounding box center [449, 289] width 827 height 484
click at [183, 167] on textarea "**********" at bounding box center [170, 172] width 211 height 27
click at [176, 165] on textarea "**********" at bounding box center [170, 172] width 211 height 27
paste textarea
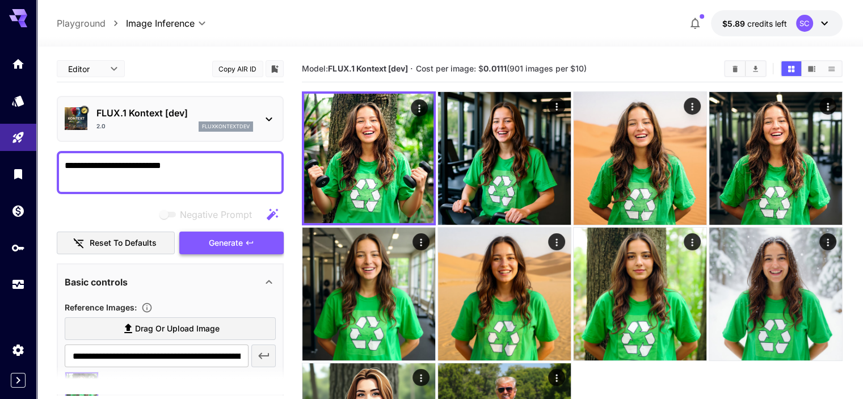
type textarea "**********"
click at [217, 245] on span "Generate" at bounding box center [226, 243] width 34 height 14
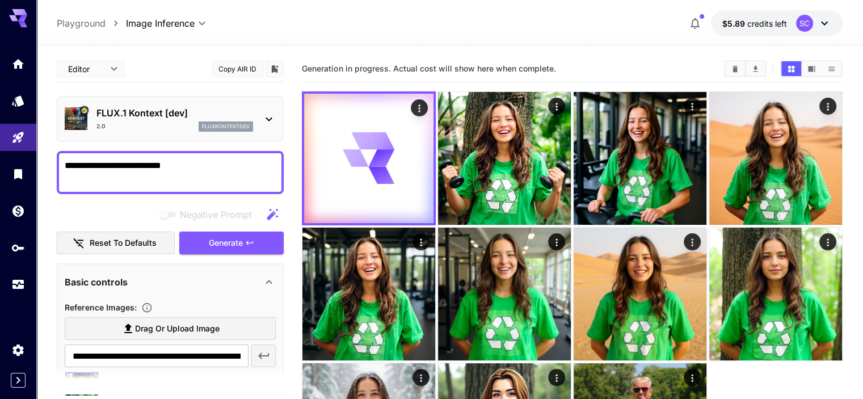
click at [492, 379] on div at bounding box center [572, 293] width 540 height 405
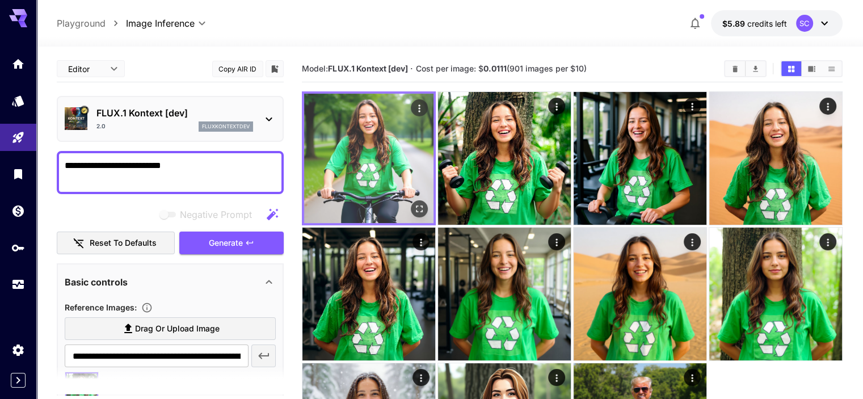
click at [414, 203] on icon "Open in fullscreen" at bounding box center [419, 208] width 11 height 11
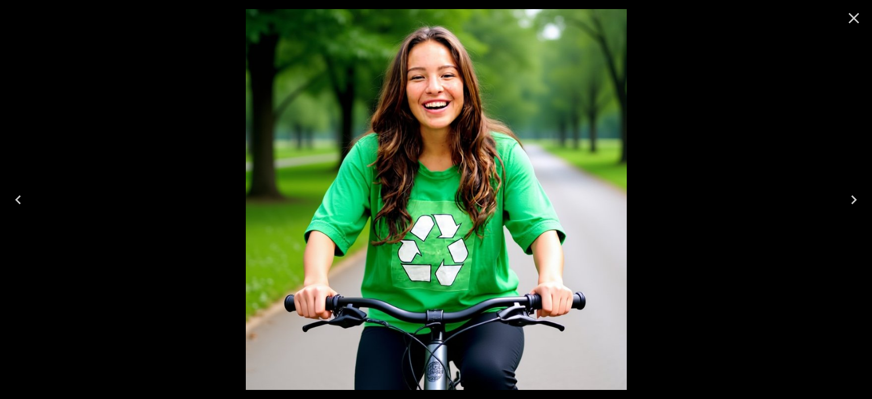
click at [855, 18] on icon "Close" at bounding box center [853, 18] width 11 height 11
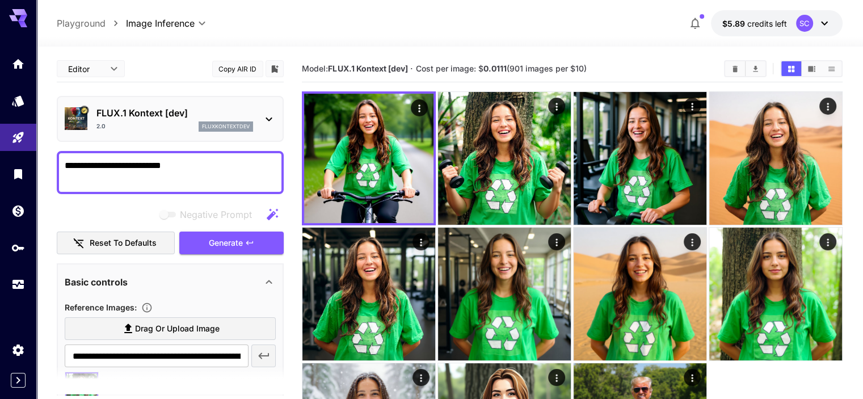
drag, startPoint x: 482, startPoint y: 54, endPoint x: 461, endPoint y: 52, distance: 21.1
click at [481, 54] on div "**********" at bounding box center [449, 289] width 785 height 484
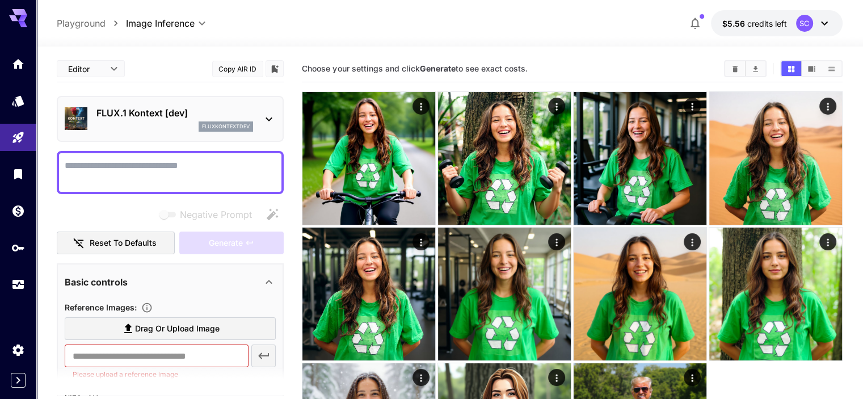
paste textarea "**********"
type textarea "**********"
click at [113, 193] on div "**********" at bounding box center [170, 172] width 227 height 43
click at [201, 167] on textarea "**********" at bounding box center [170, 172] width 211 height 27
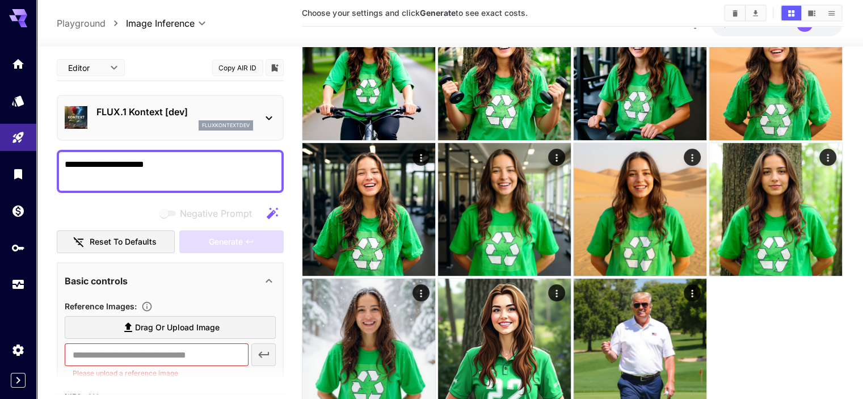
scroll to position [90, 0]
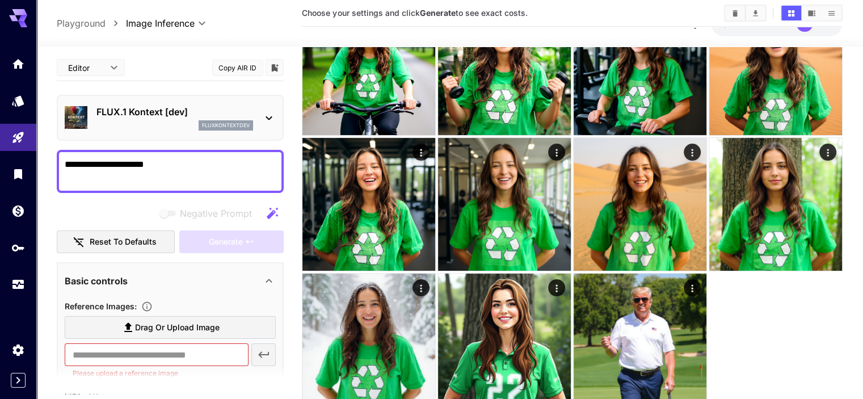
click at [191, 321] on span "Drag or upload image" at bounding box center [177, 328] width 85 height 14
click at [0, 0] on input "Drag or upload image" at bounding box center [0, 0] width 0 height 0
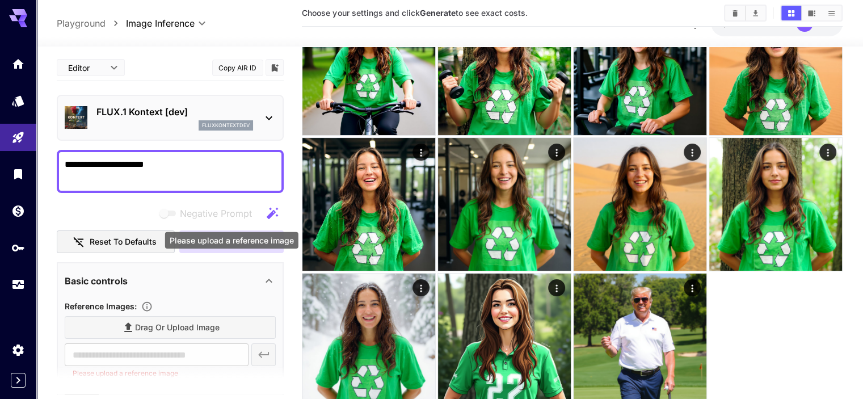
type input "**********"
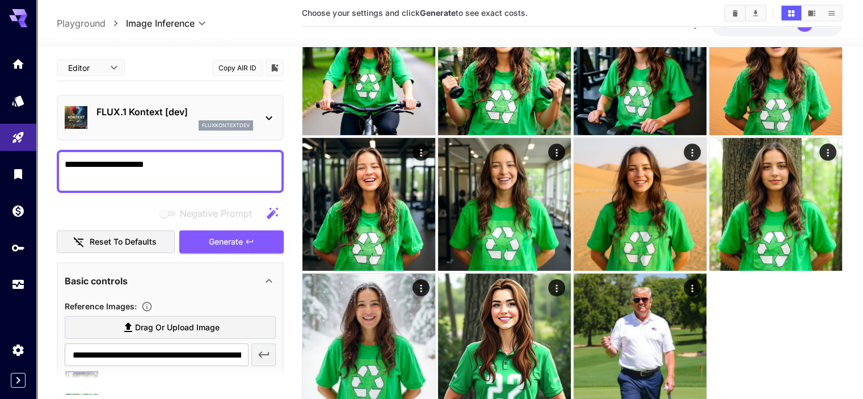
click at [194, 158] on textarea "**********" at bounding box center [170, 171] width 211 height 27
click at [204, 230] on button "Generate" at bounding box center [231, 241] width 104 height 23
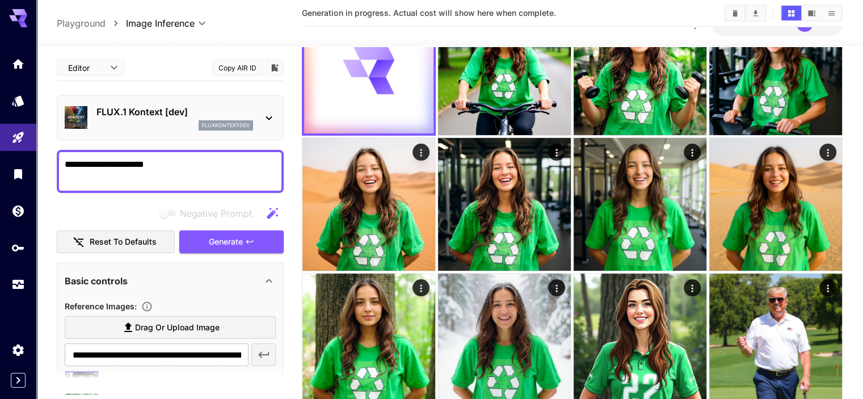
scroll to position [0, 0]
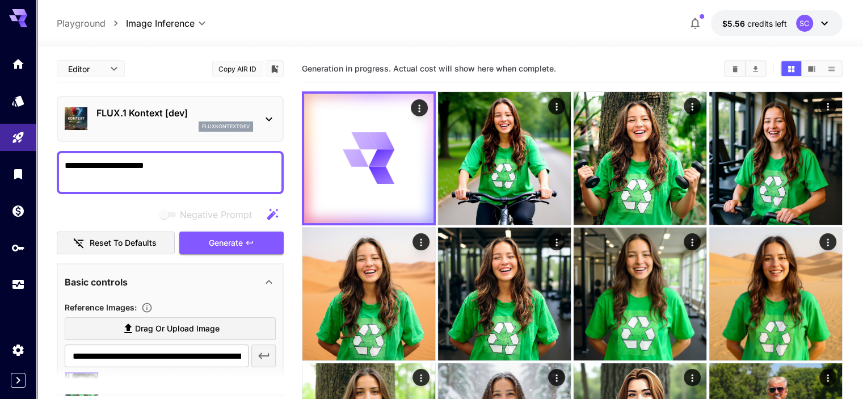
click at [89, 215] on div "Negative Prompt" at bounding box center [170, 214] width 227 height 23
click at [98, 211] on div "Negative Prompt" at bounding box center [170, 214] width 227 height 23
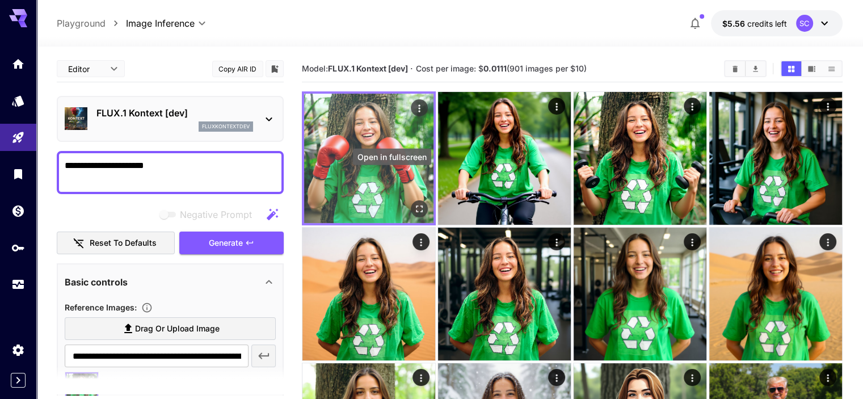
click at [414, 203] on icon "Open in fullscreen" at bounding box center [419, 208] width 11 height 11
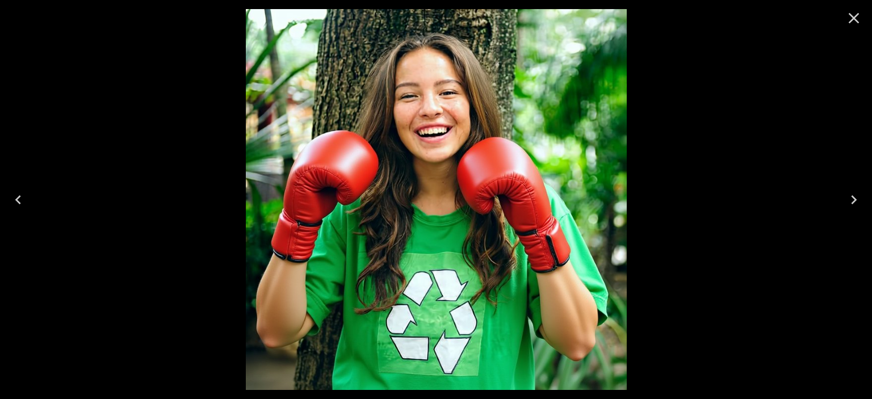
click at [849, 19] on icon "Close" at bounding box center [853, 18] width 18 height 18
